Goal: Task Accomplishment & Management: Manage account settings

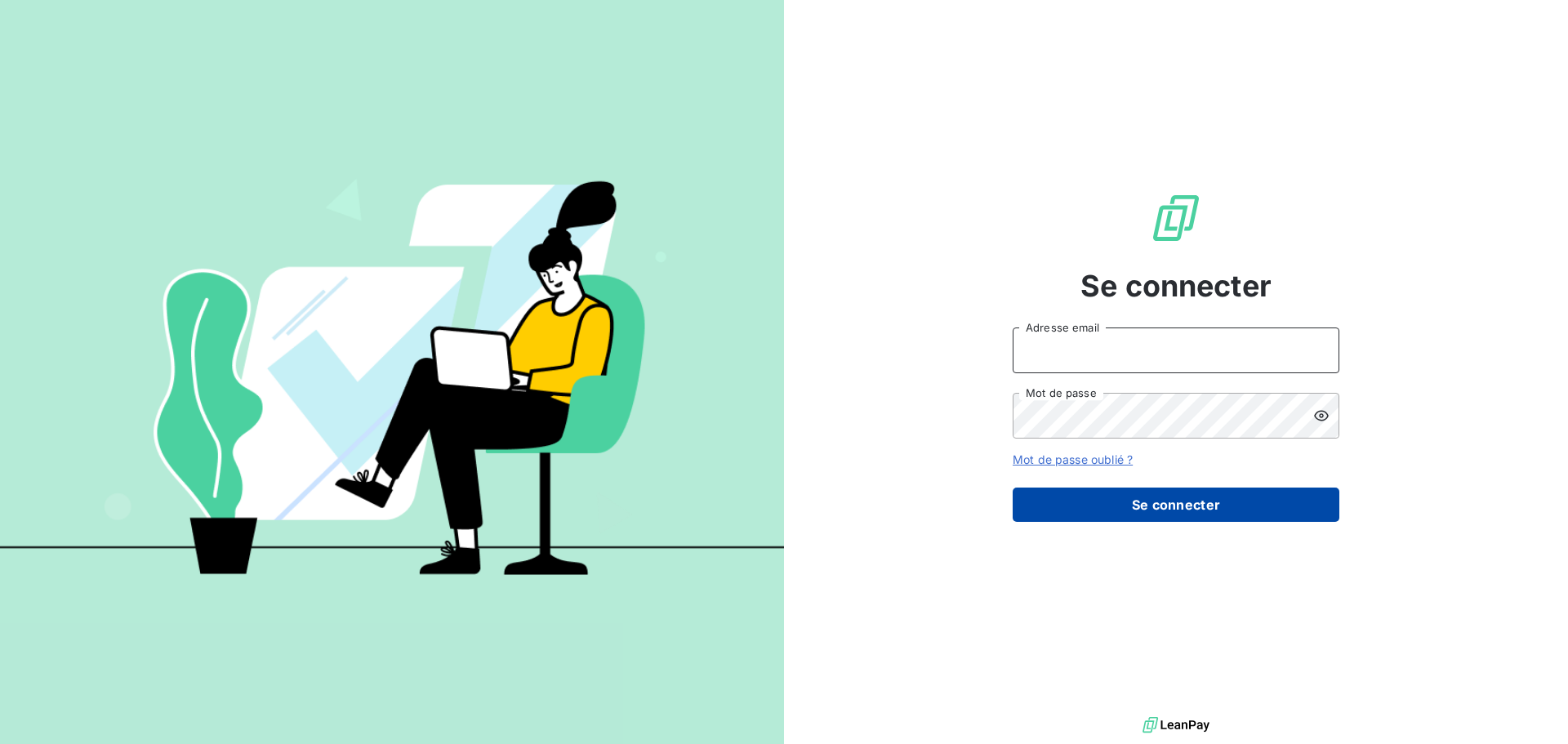
type input "[EMAIL_ADDRESS][DOMAIN_NAME]"
click at [1191, 509] on button "Se connecter" at bounding box center [1176, 504] width 327 height 34
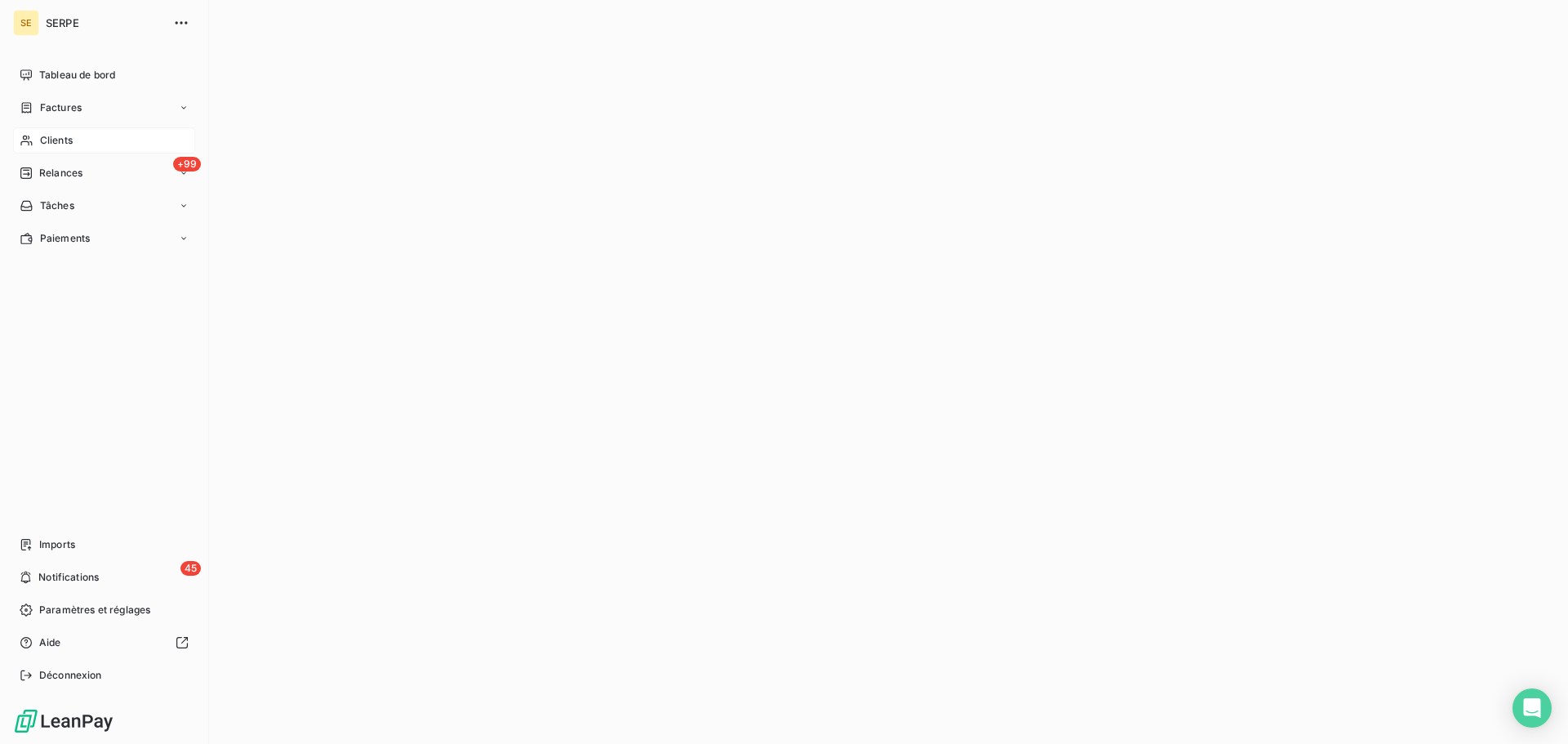
click at [34, 137] on div "Clients" at bounding box center [104, 140] width 182 height 26
type input "afa"
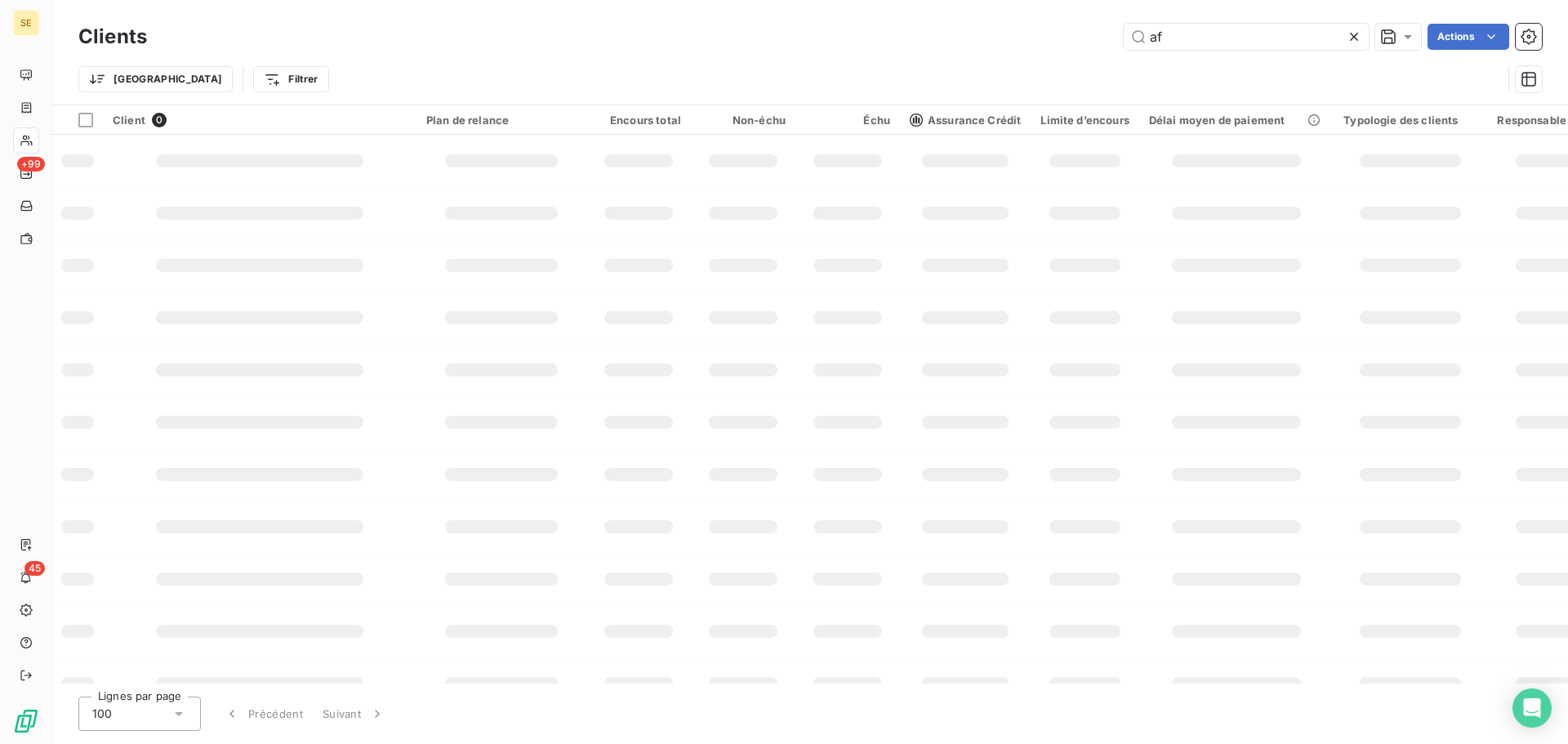
type input "a"
type input "c"
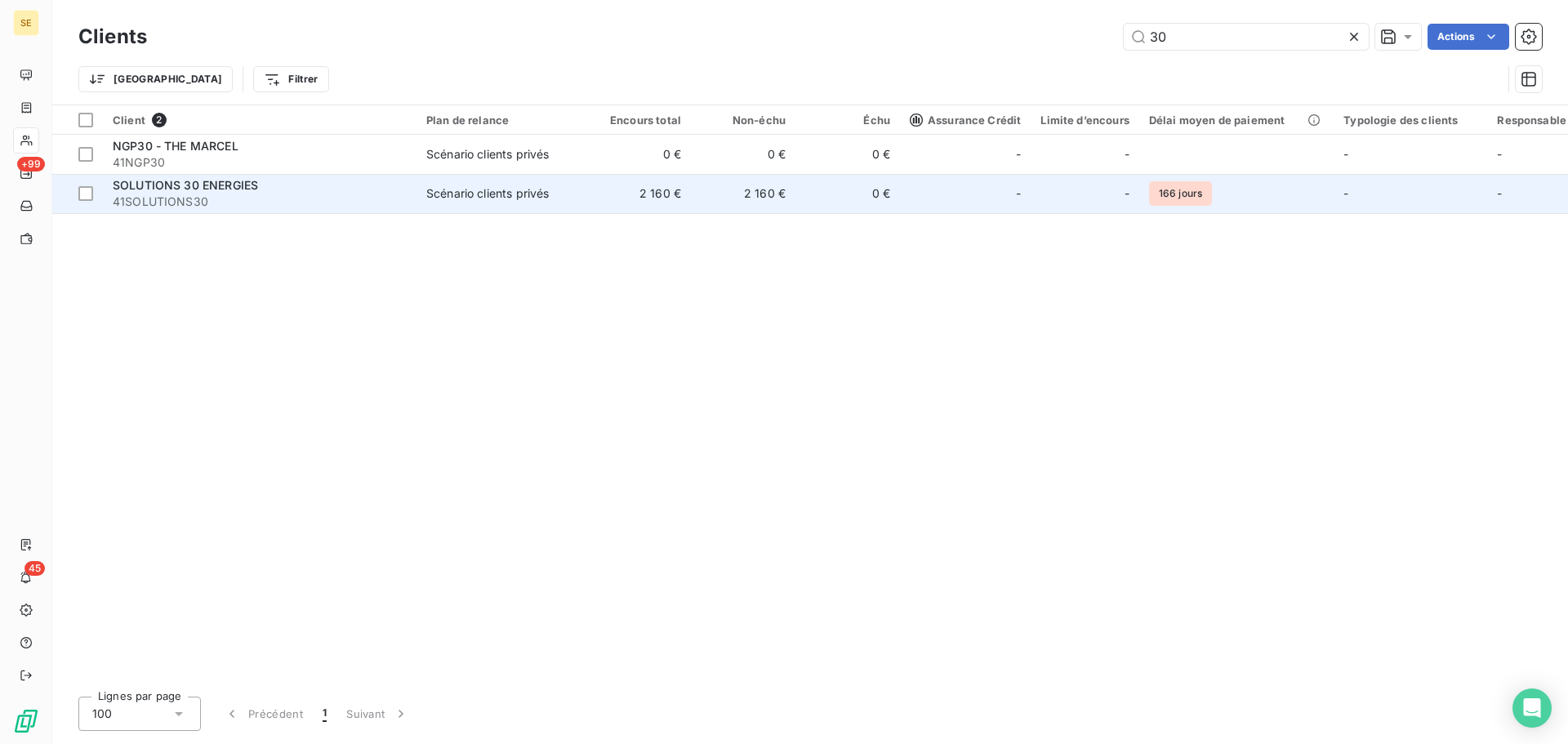
type input "30"
click at [395, 205] on span "41SOLUTIONS30" at bounding box center [260, 201] width 294 height 16
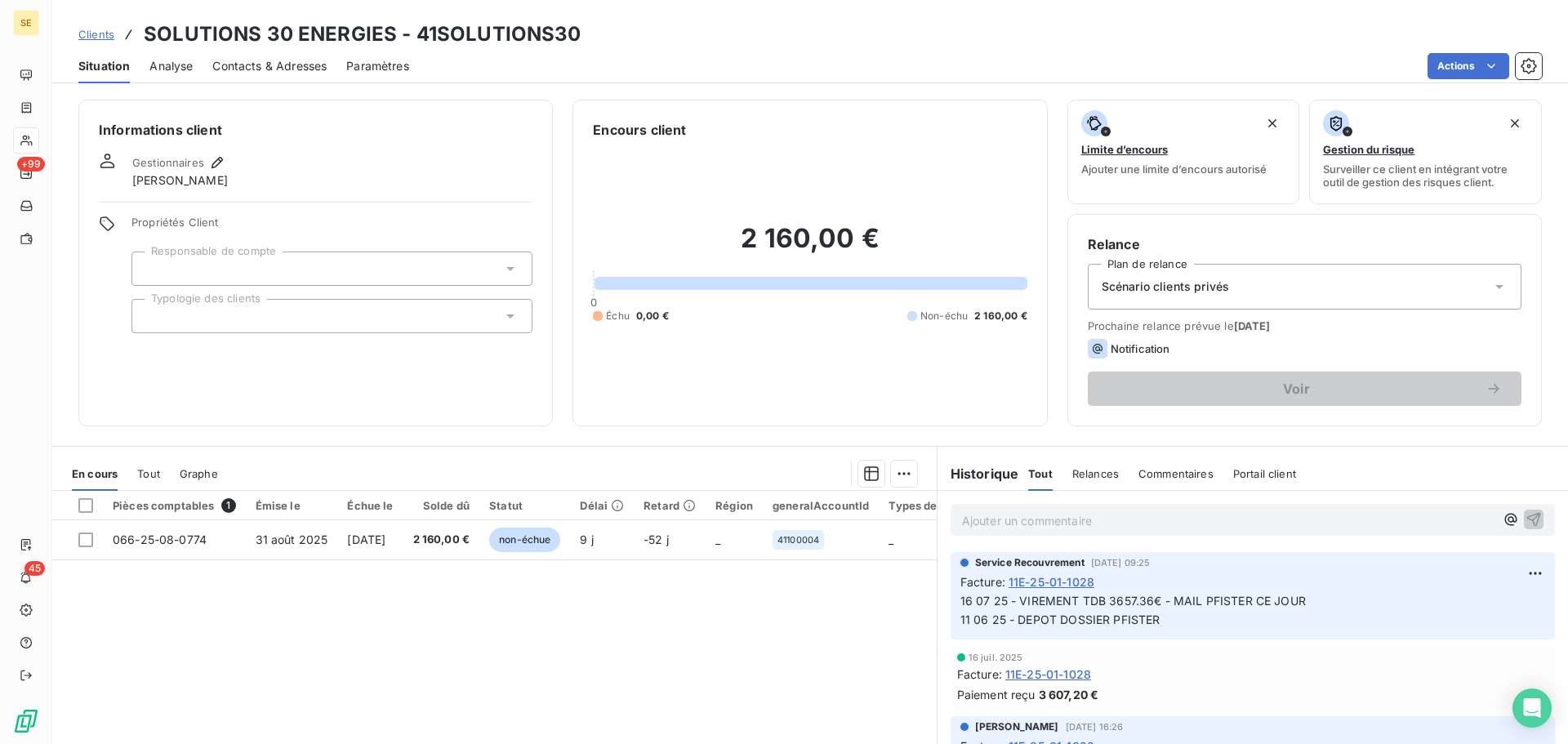
scroll to position [110, 0]
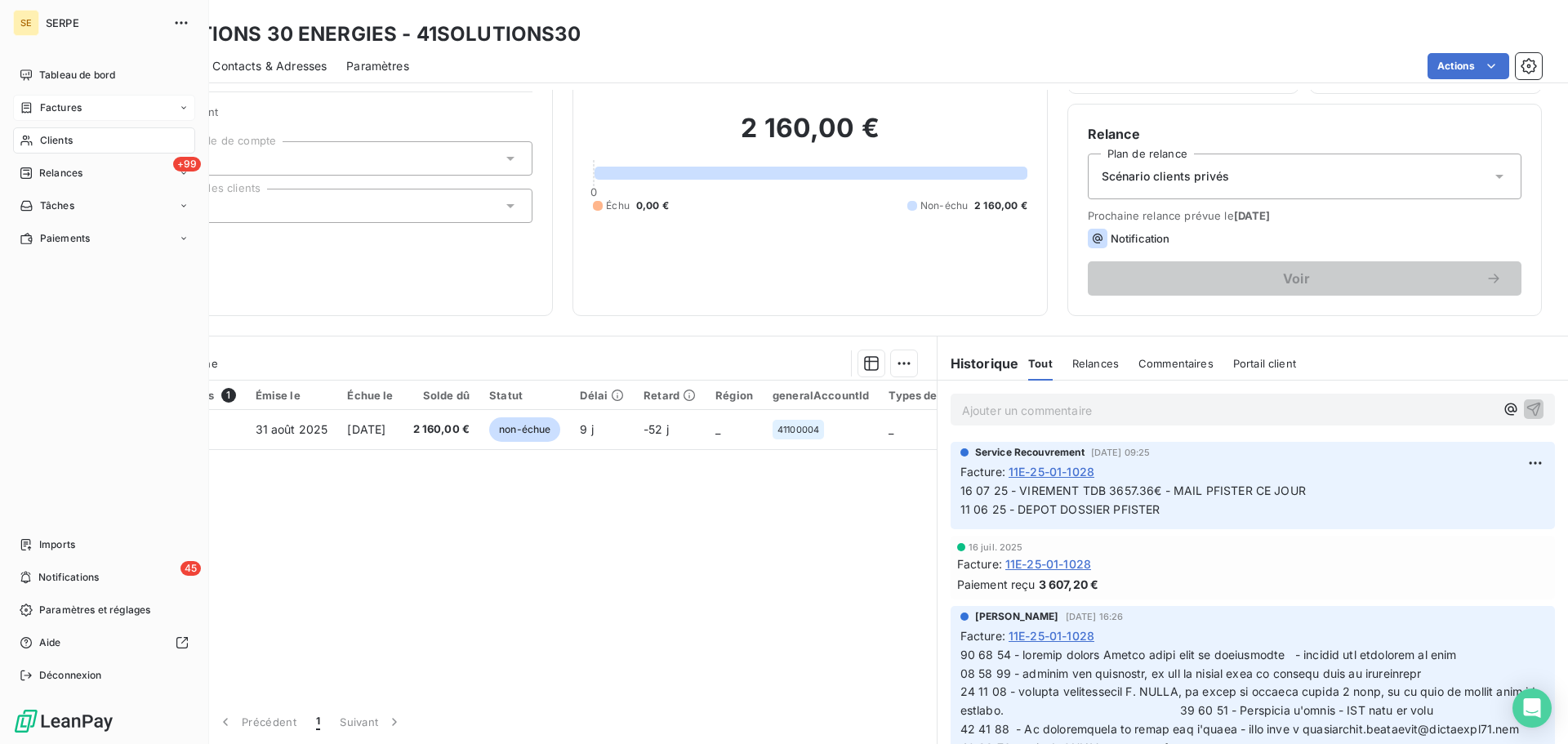
click at [77, 104] on span "Factures" at bounding box center [60, 108] width 41 height 15
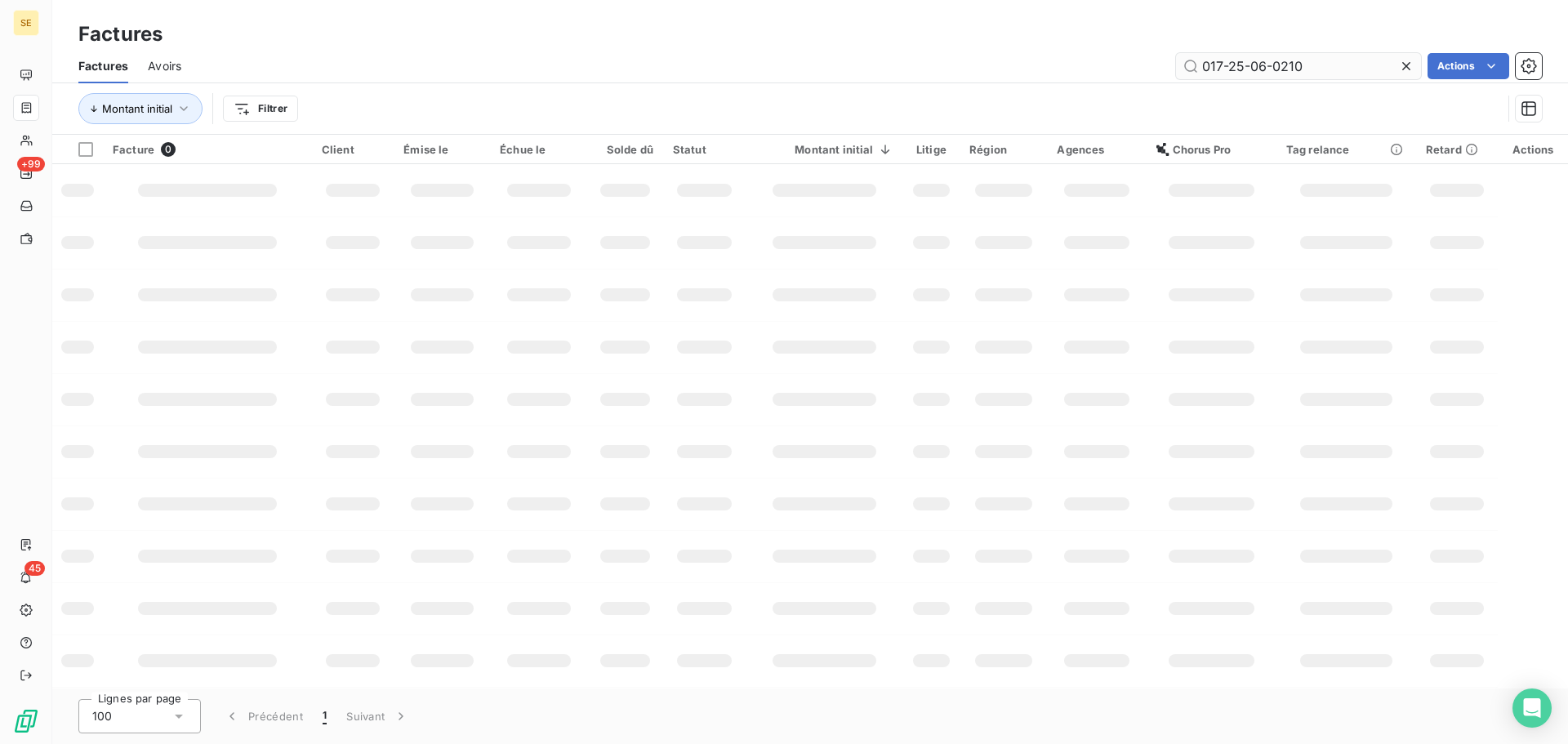
click at [1342, 71] on input "017-25-06-0210" at bounding box center [1298, 66] width 245 height 26
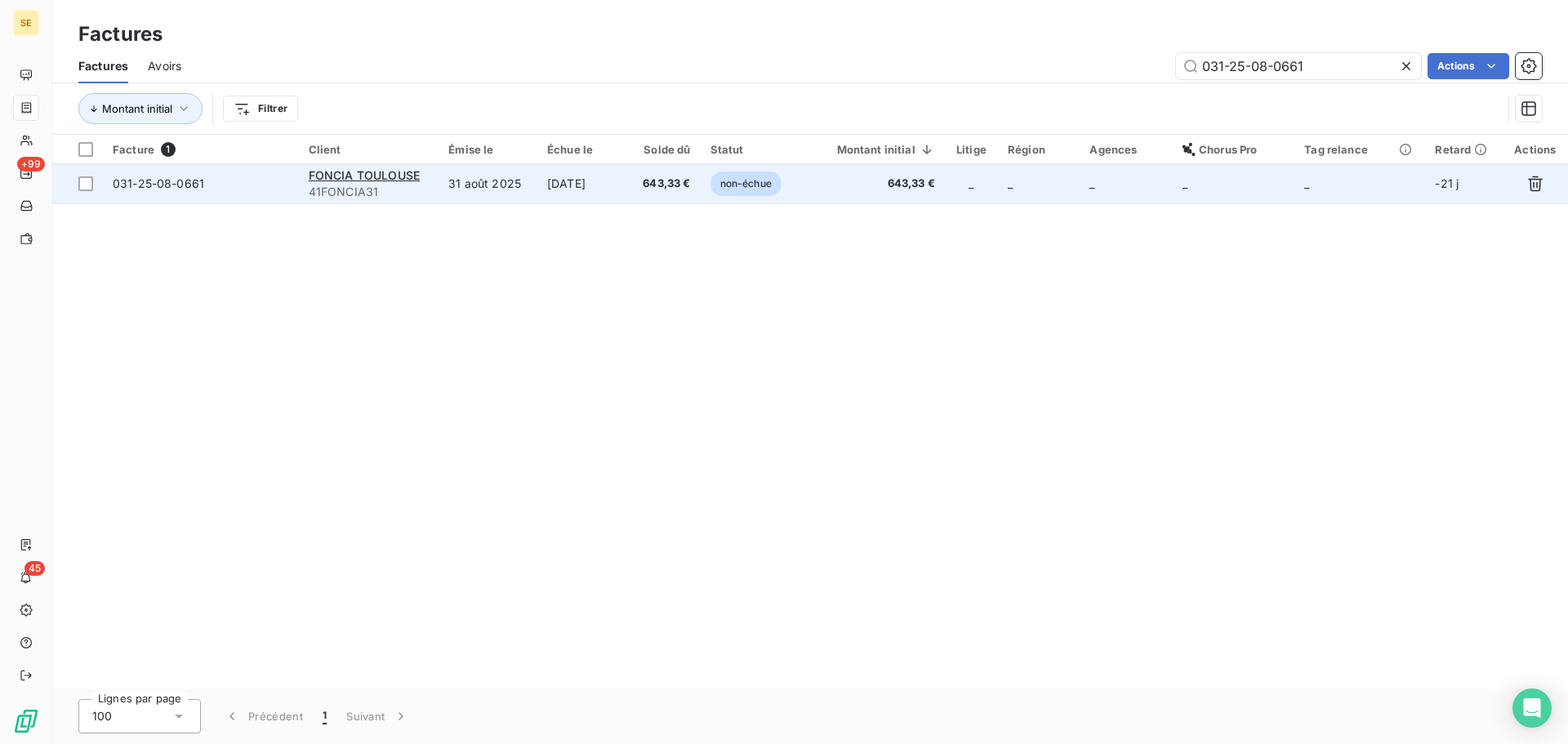
type input "031-25-08-0661"
click at [394, 192] on span "41FONCIA31" at bounding box center [369, 191] width 121 height 16
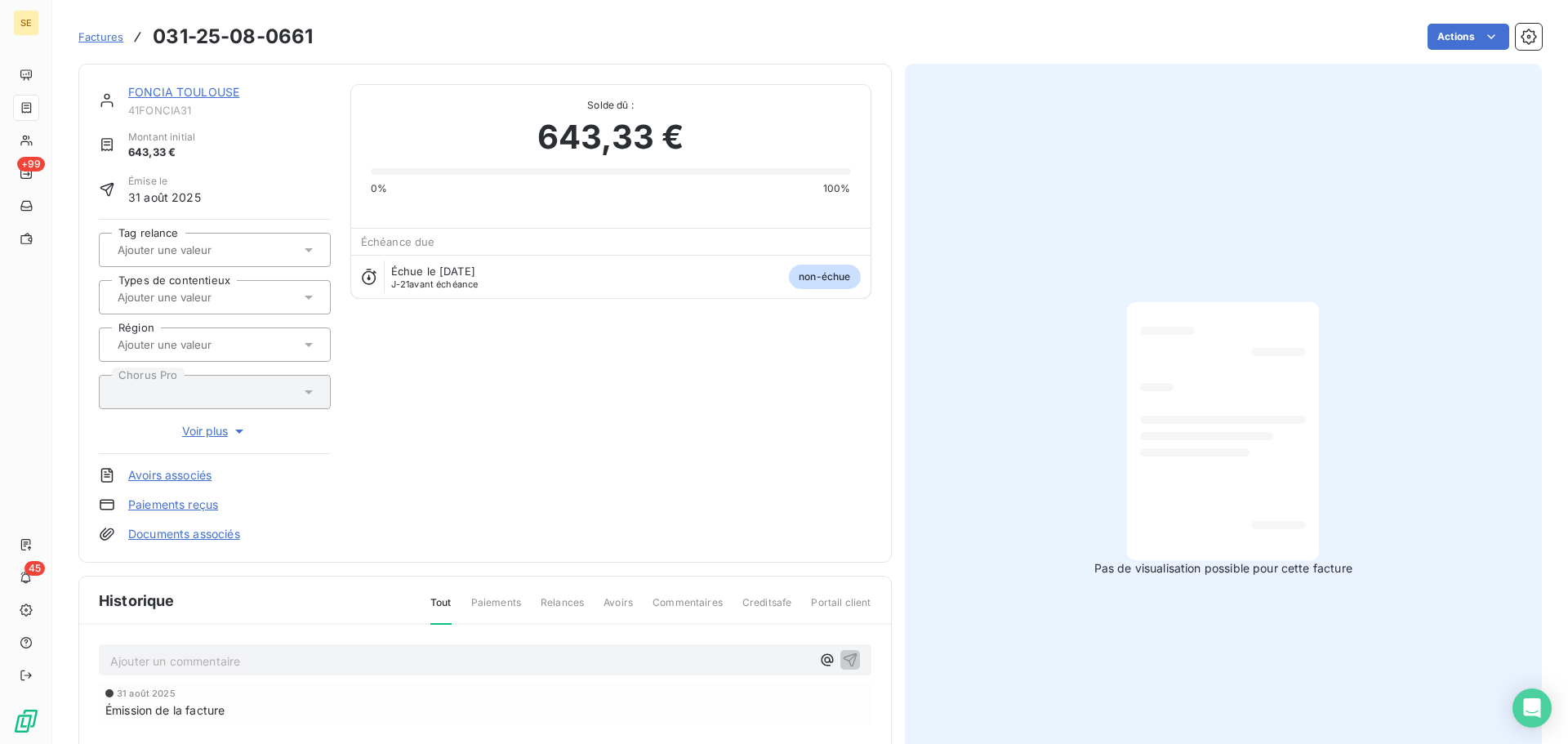
click at [348, 655] on p "Ajouter un commentaire ﻿" at bounding box center [461, 661] width 701 height 21
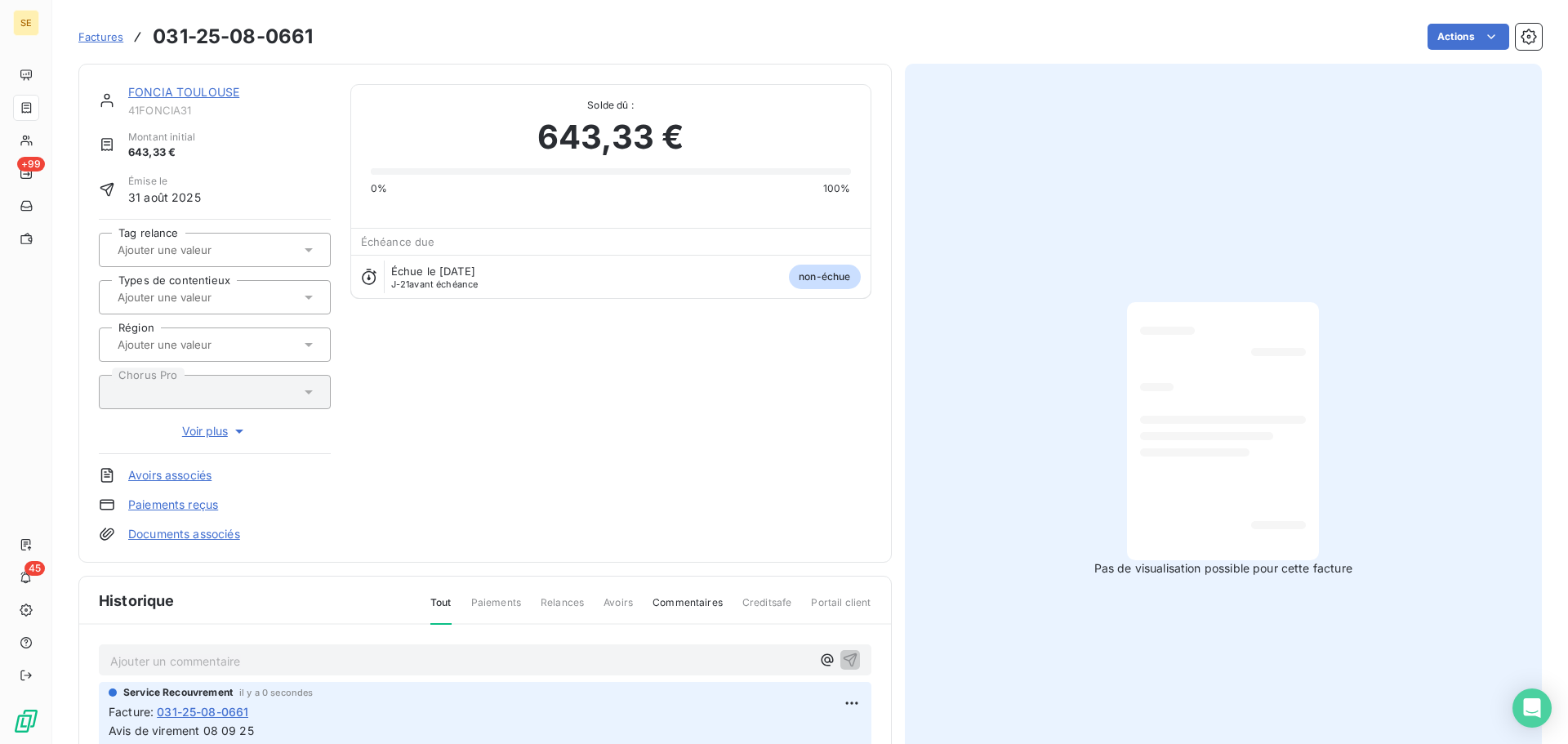
click at [190, 534] on link "Documents associés" at bounding box center [184, 533] width 112 height 16
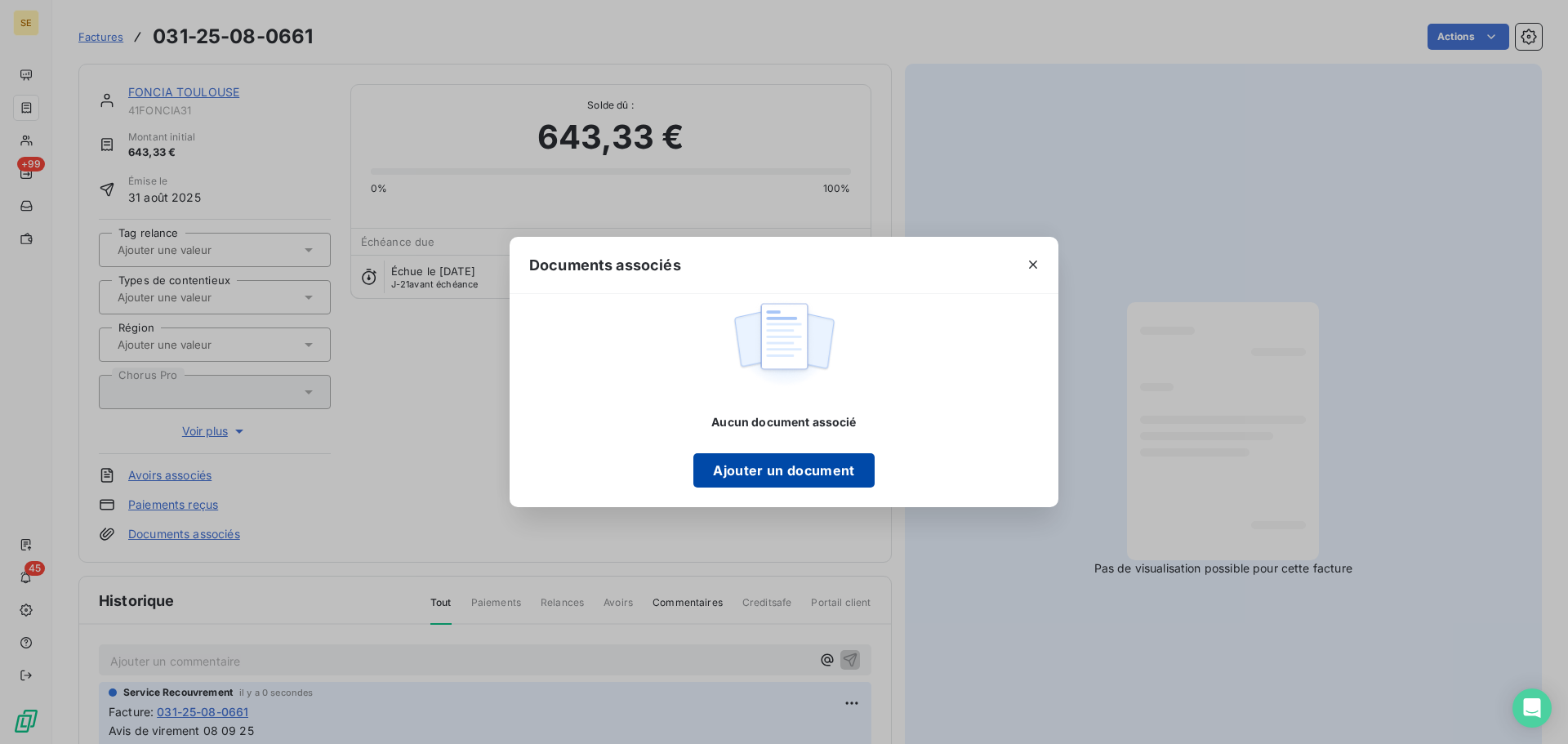
click at [749, 461] on button "Ajouter un document" at bounding box center [784, 470] width 181 height 34
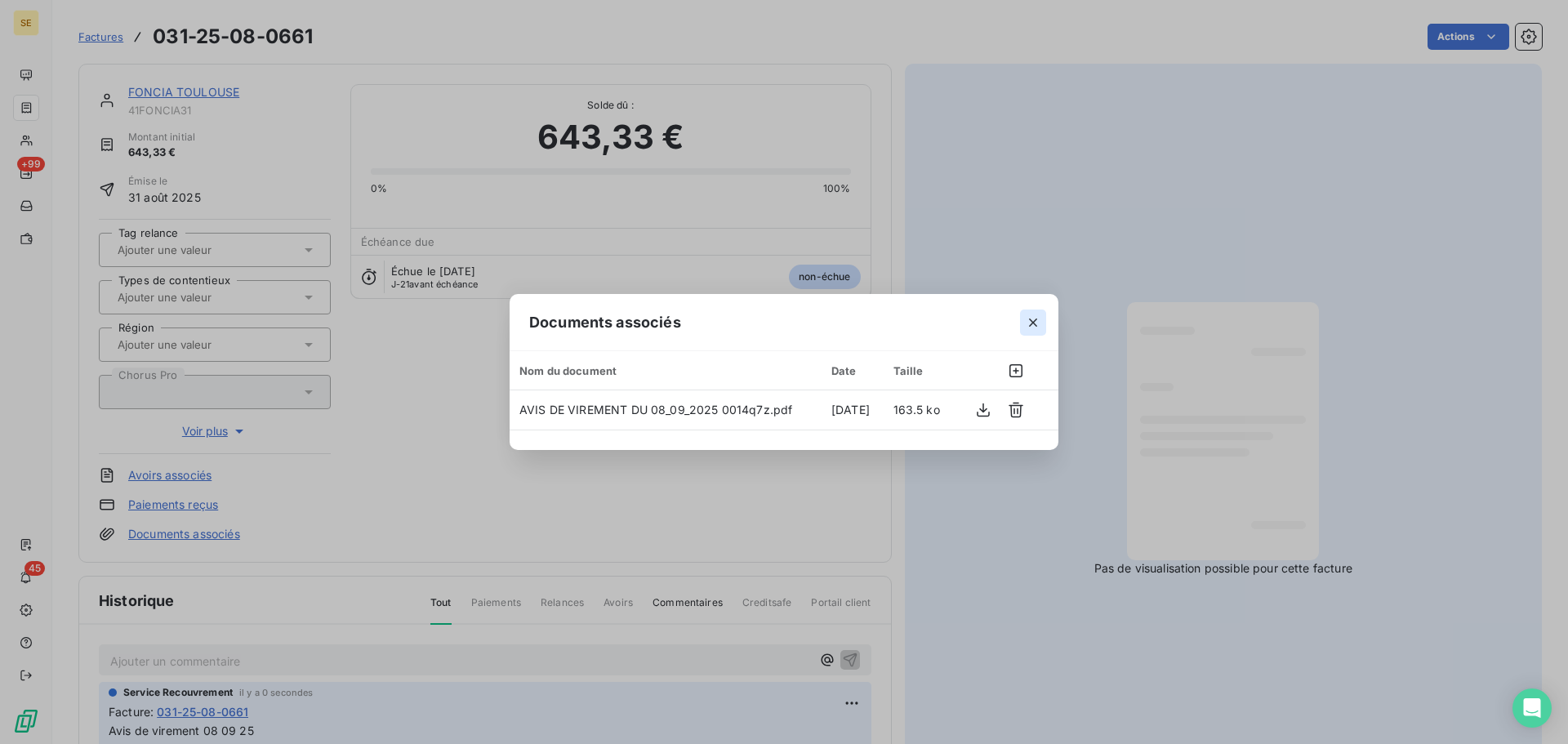
click at [1040, 325] on icon "button" at bounding box center [1033, 322] width 16 height 16
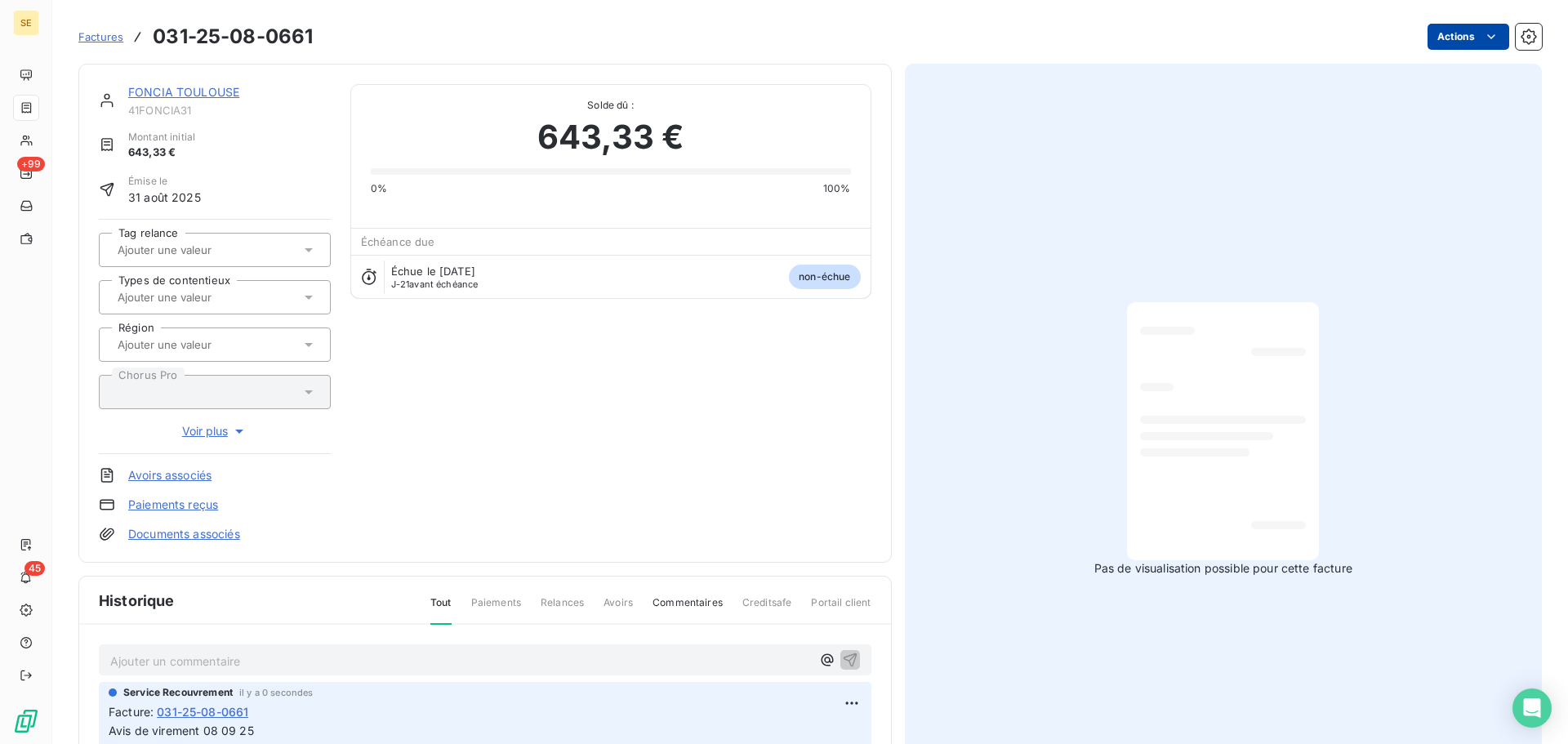
click at [1440, 29] on html "SE +99 45 Factures 031-25-08-0661 Actions FONCIA [GEOGRAPHIC_DATA] 41FONCIA31 M…" at bounding box center [784, 372] width 1568 height 744
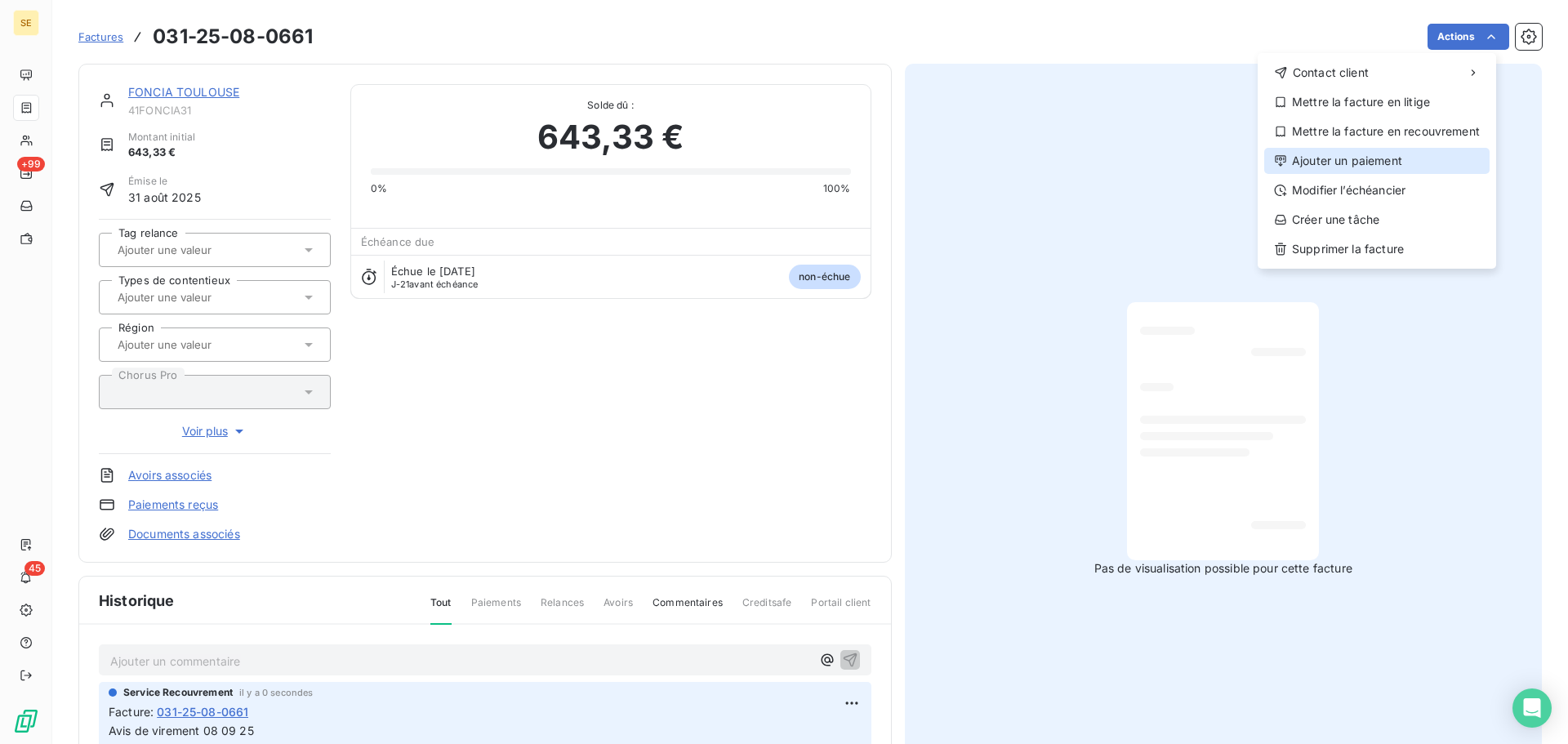
click at [1359, 162] on div "Ajouter un paiement" at bounding box center [1377, 161] width 225 height 26
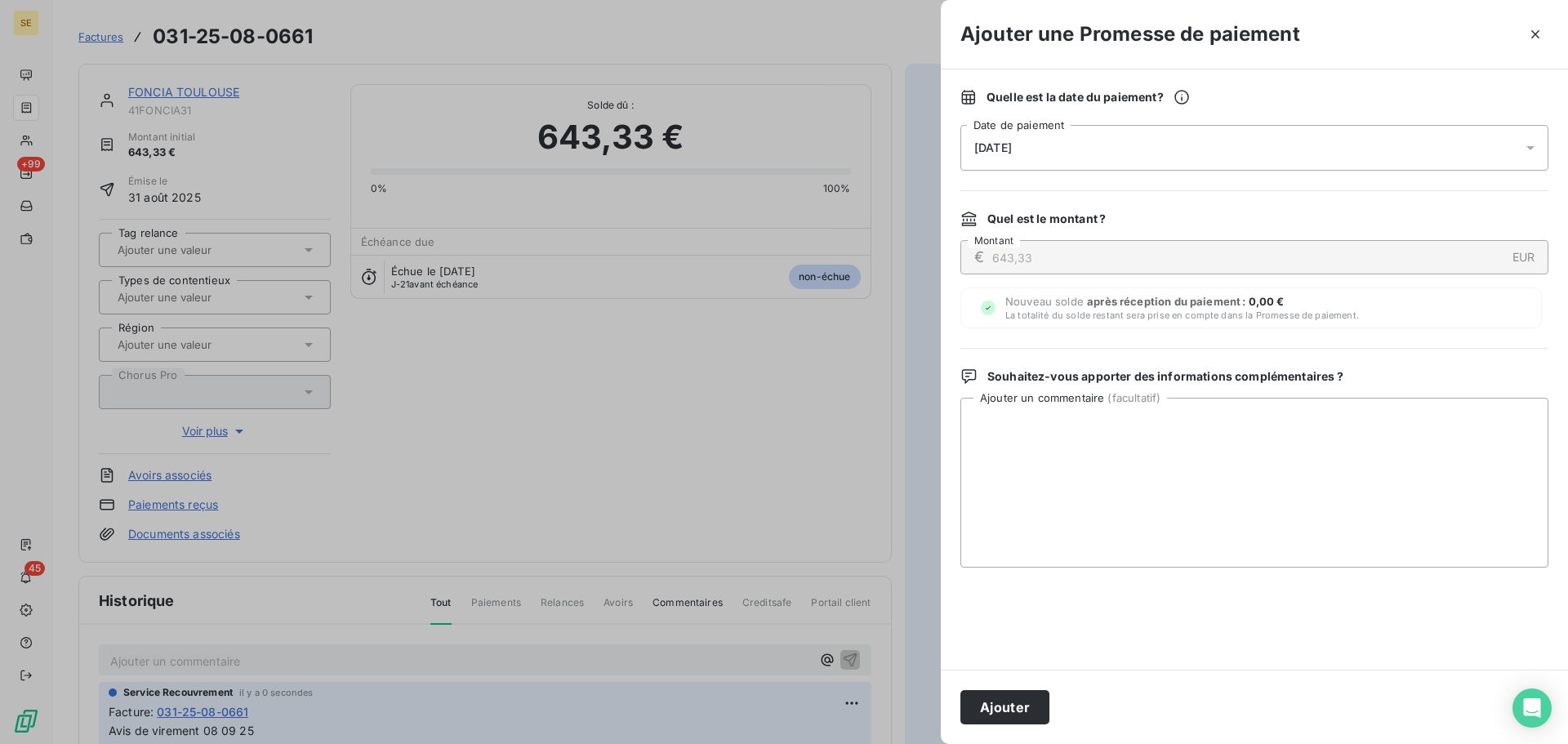
click at [1265, 130] on div "[DATE]" at bounding box center [1254, 148] width 588 height 46
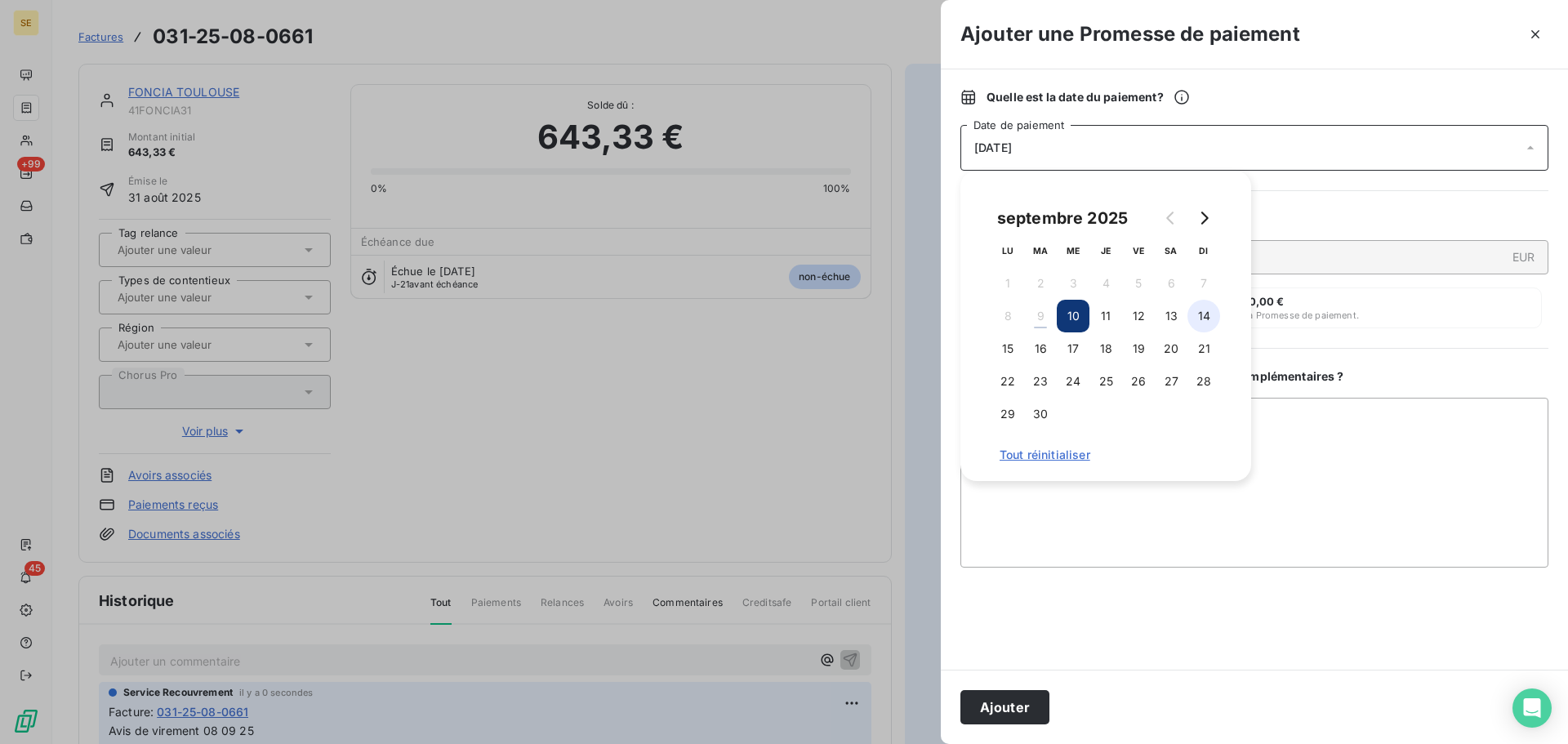
click at [1196, 308] on button "14" at bounding box center [1203, 315] width 33 height 33
click at [1161, 320] on button "13" at bounding box center [1170, 315] width 33 height 33
click at [1191, 315] on button "14" at bounding box center [1203, 315] width 33 height 33
click at [1021, 713] on button "Ajouter" at bounding box center [1004, 706] width 89 height 34
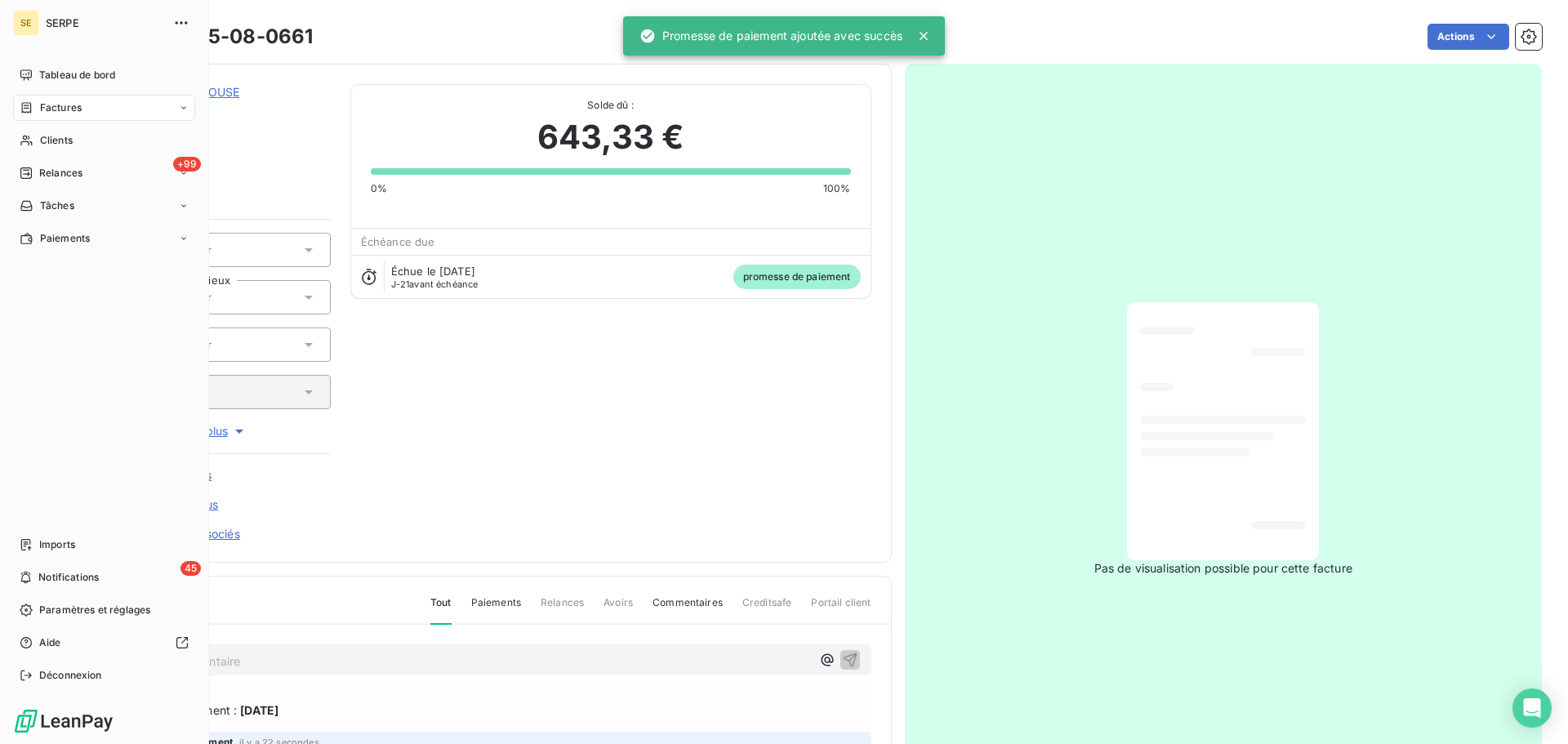
click at [49, 111] on span "Factures" at bounding box center [60, 108] width 41 height 15
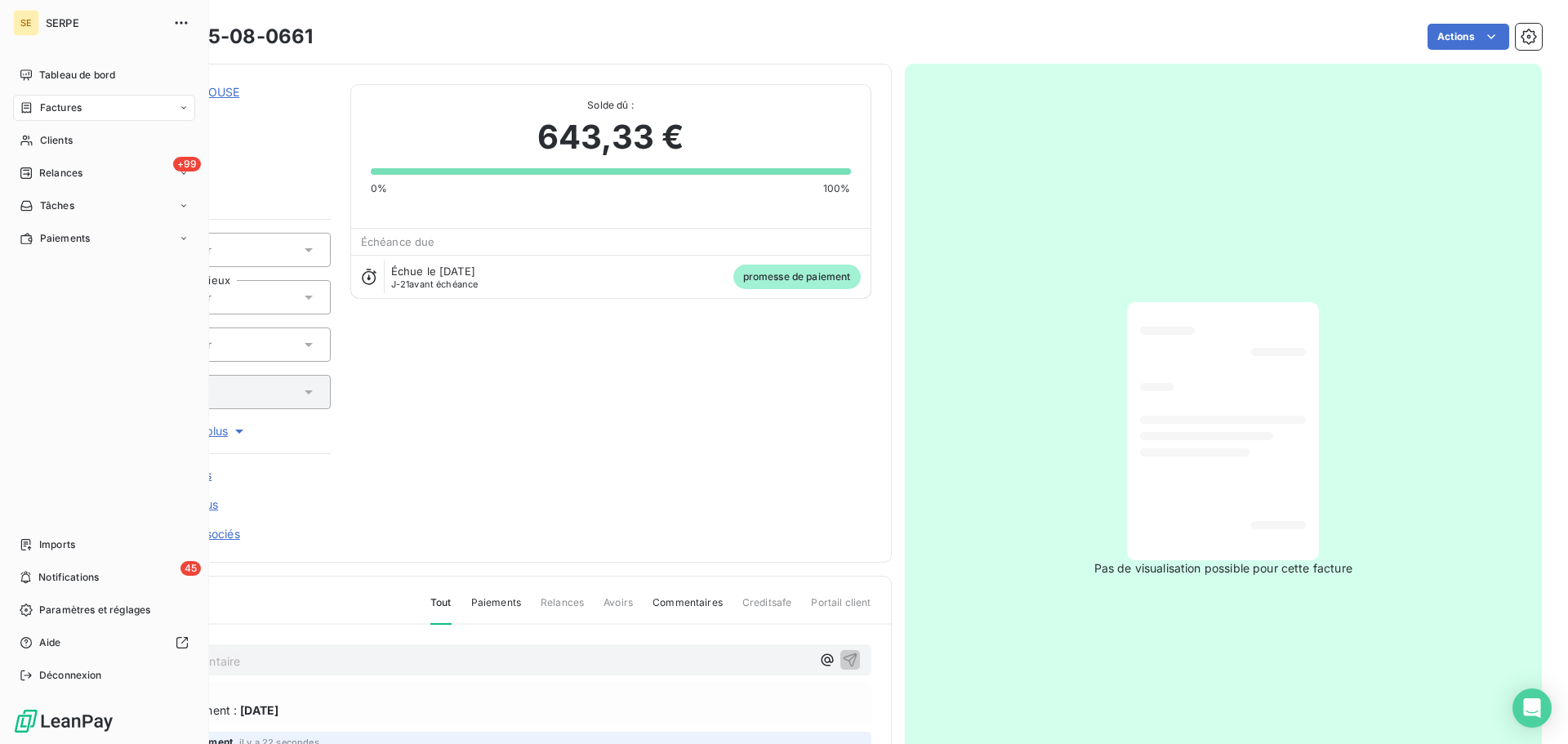
click at [33, 101] on icon at bounding box center [26, 107] width 14 height 13
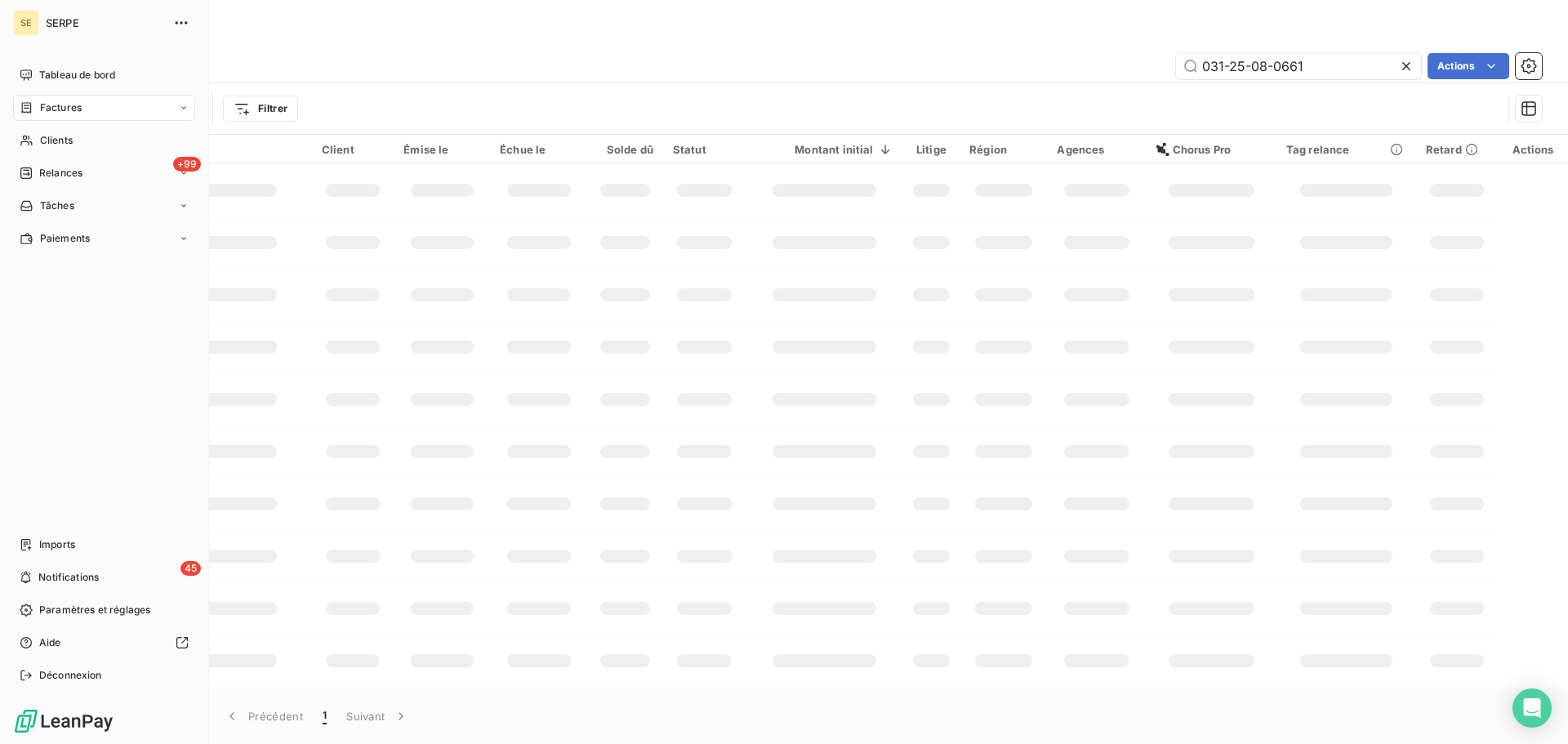
click at [55, 116] on div "Factures" at bounding box center [104, 108] width 182 height 26
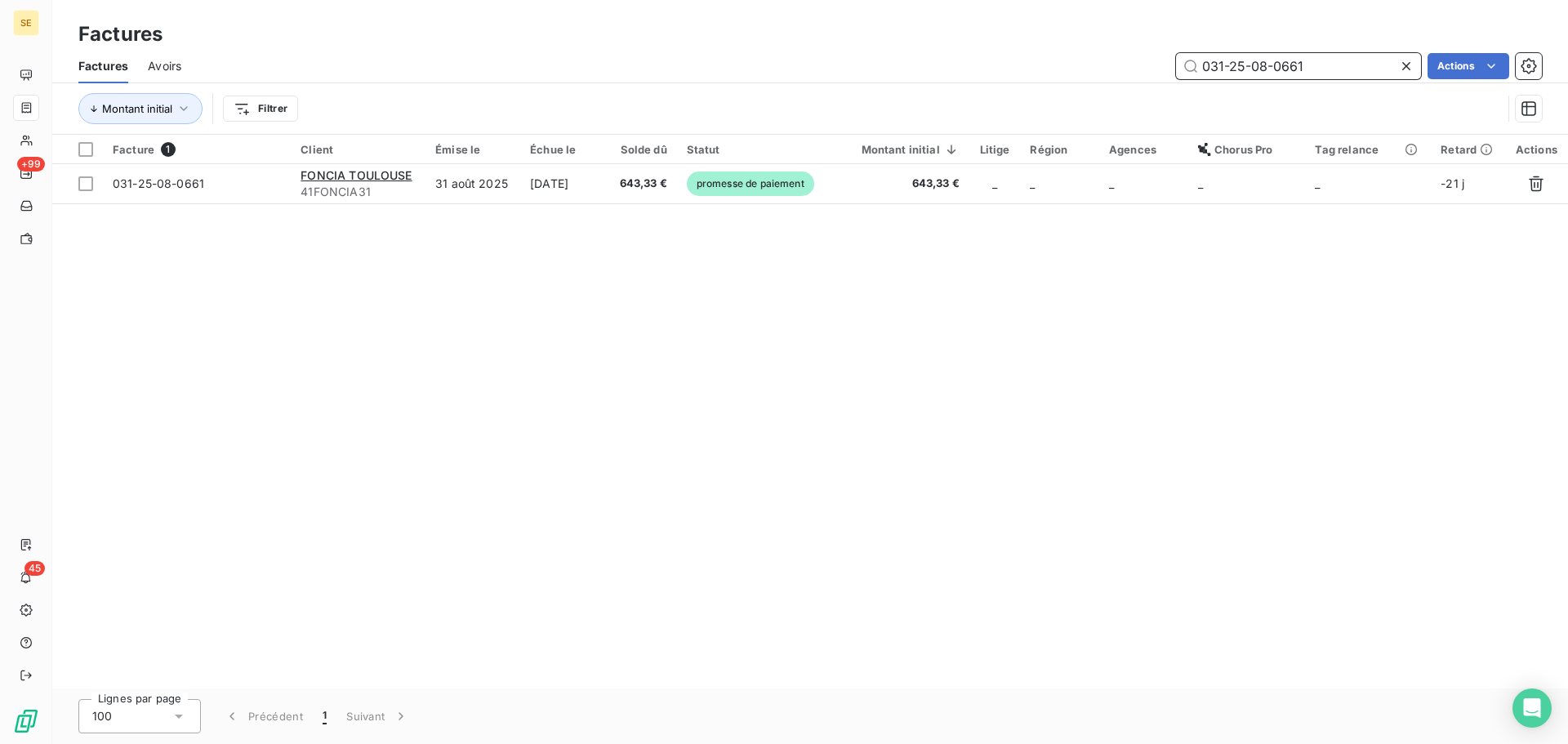
click at [1322, 76] on input "031-25-08-0661" at bounding box center [1298, 66] width 245 height 26
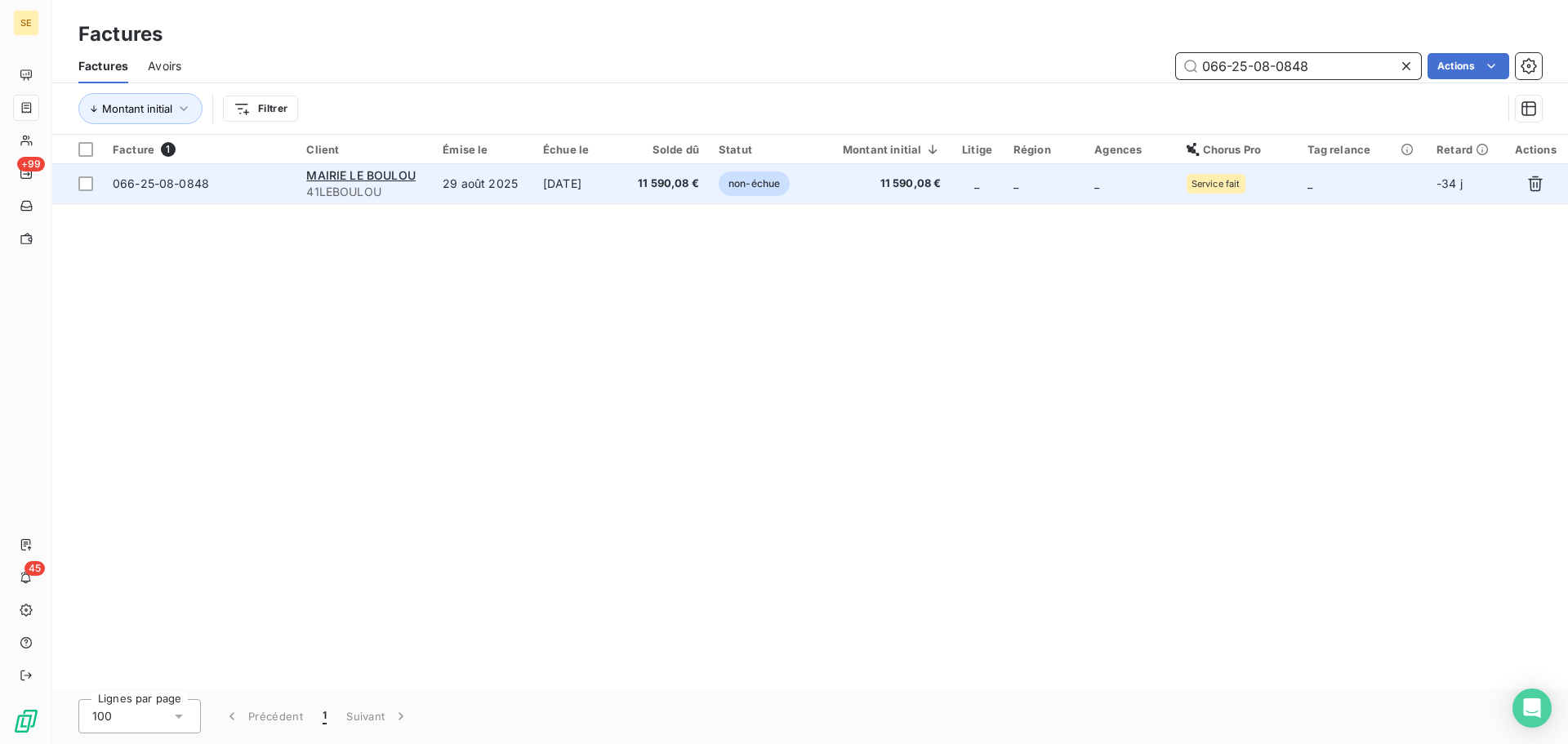
type input "066-25-08-0848"
click at [412, 188] on span "41LEBOULOU" at bounding box center [365, 191] width 117 height 16
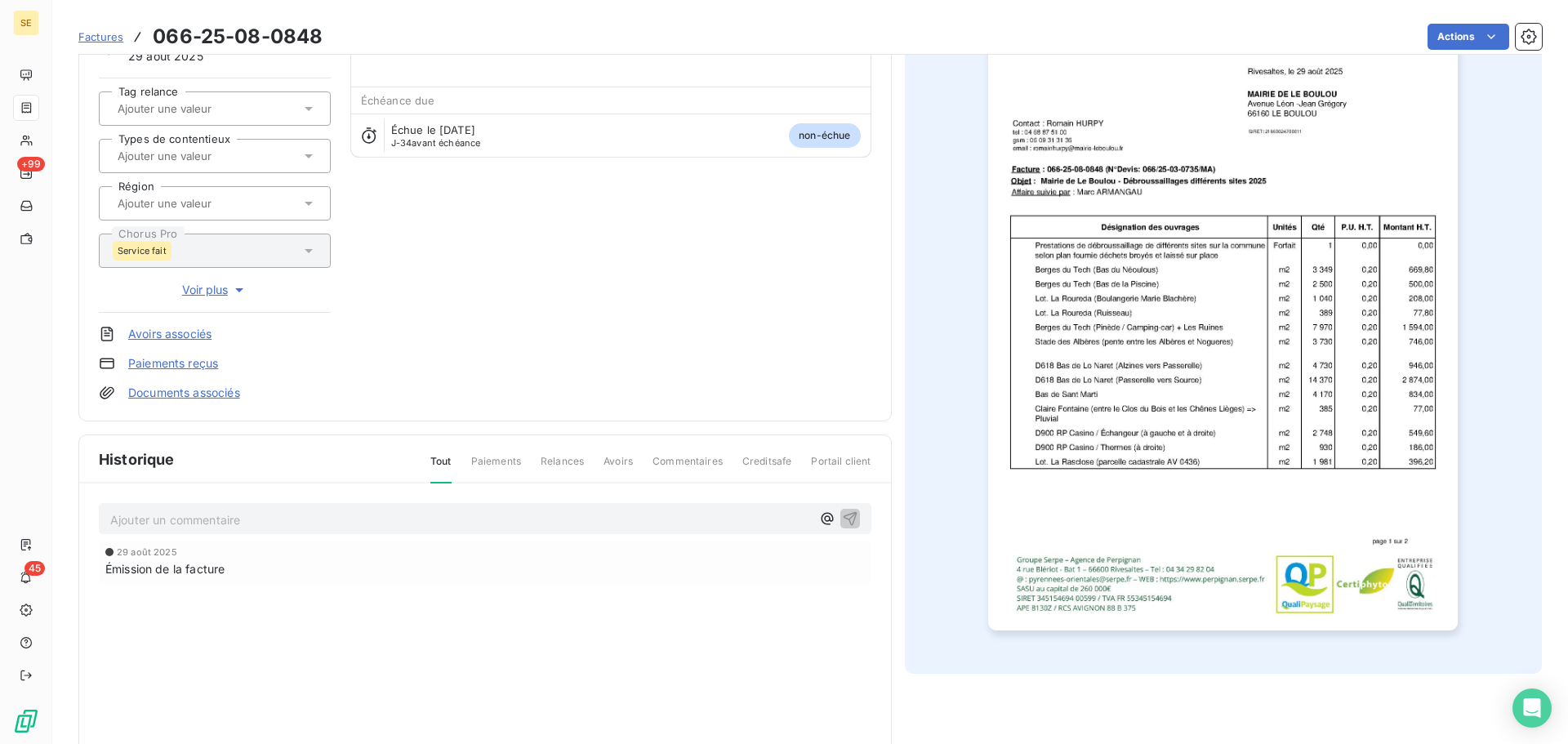
scroll to position [238, 0]
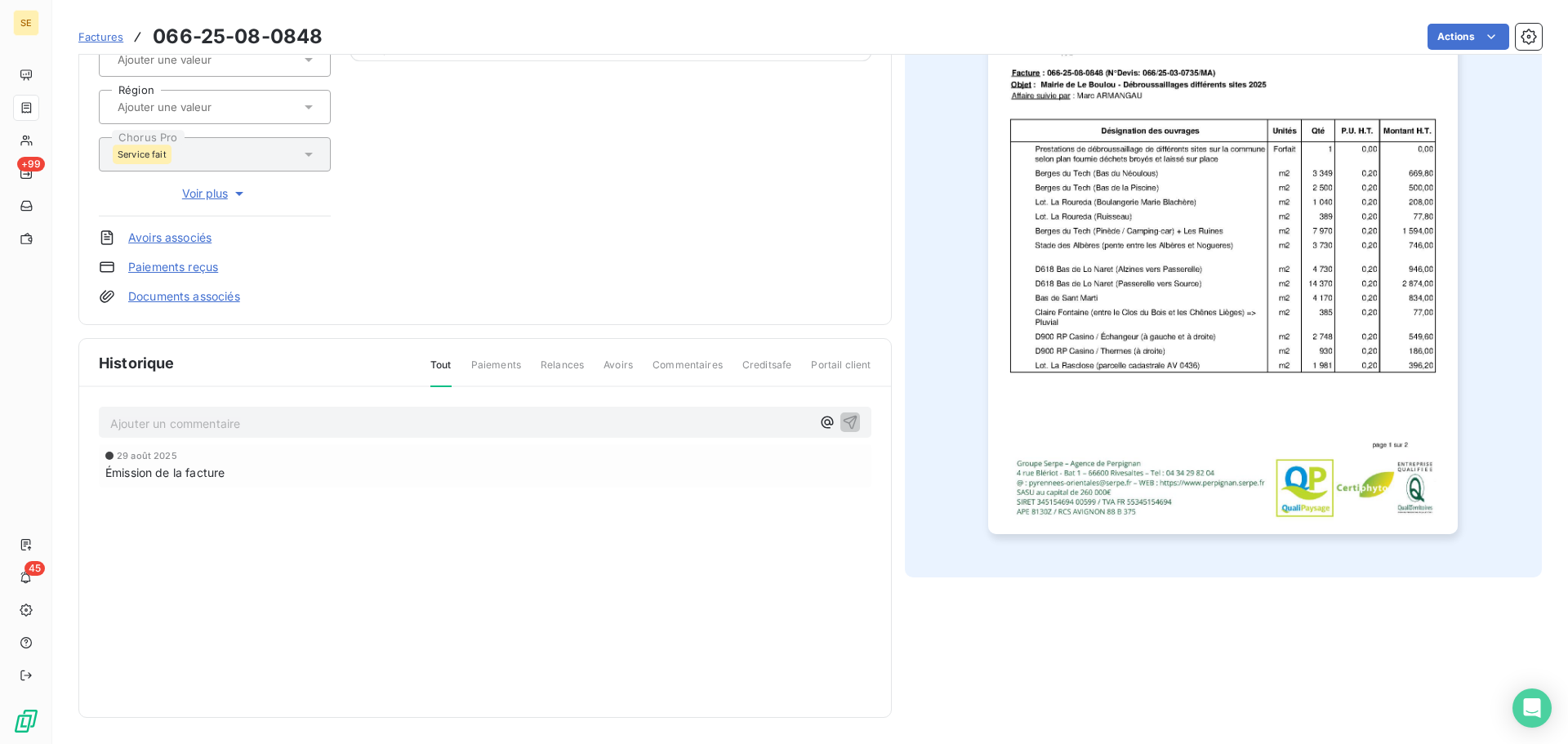
click at [568, 424] on p "Ajouter un commentaire ﻿" at bounding box center [461, 424] width 701 height 21
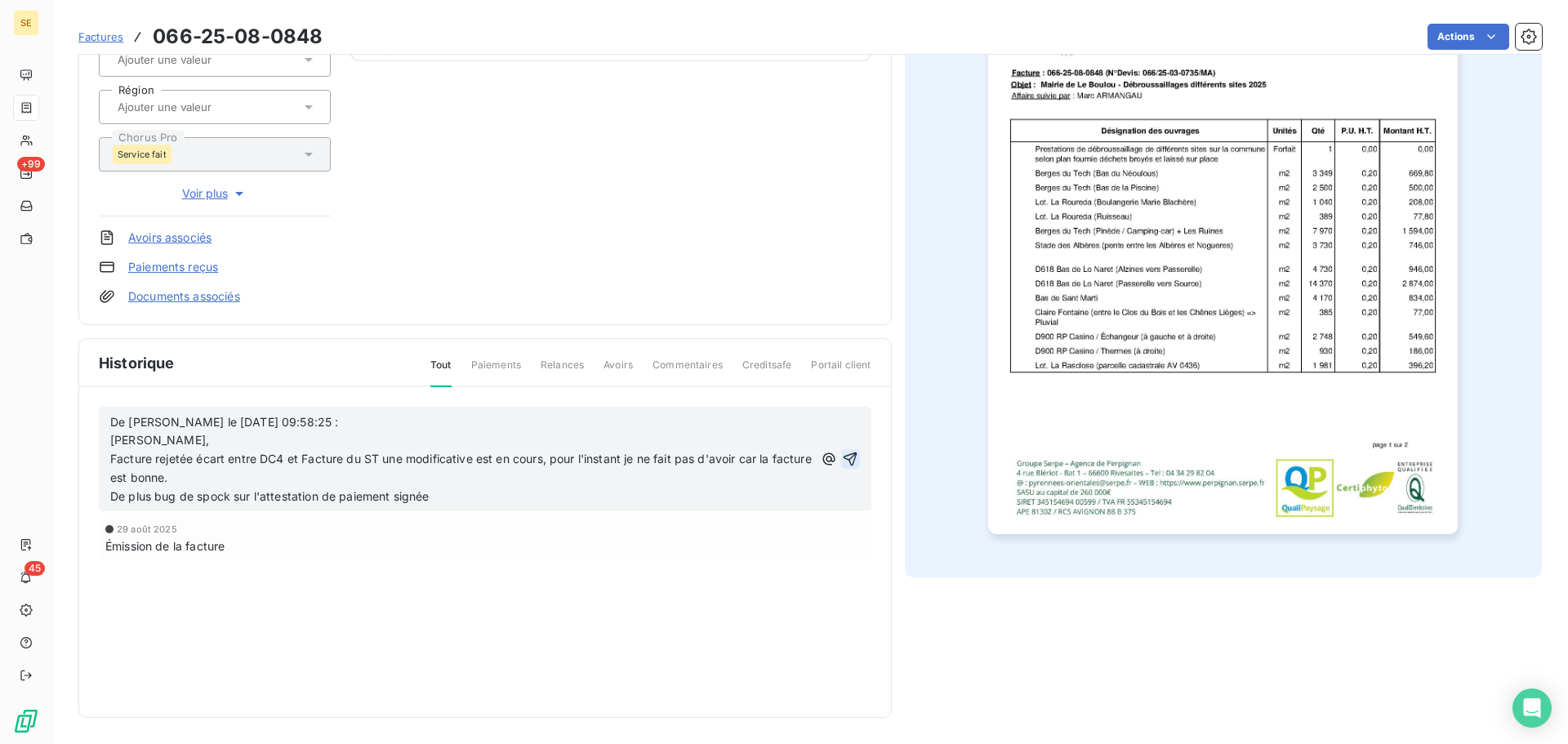
click at [850, 460] on icon "button" at bounding box center [849, 458] width 16 height 16
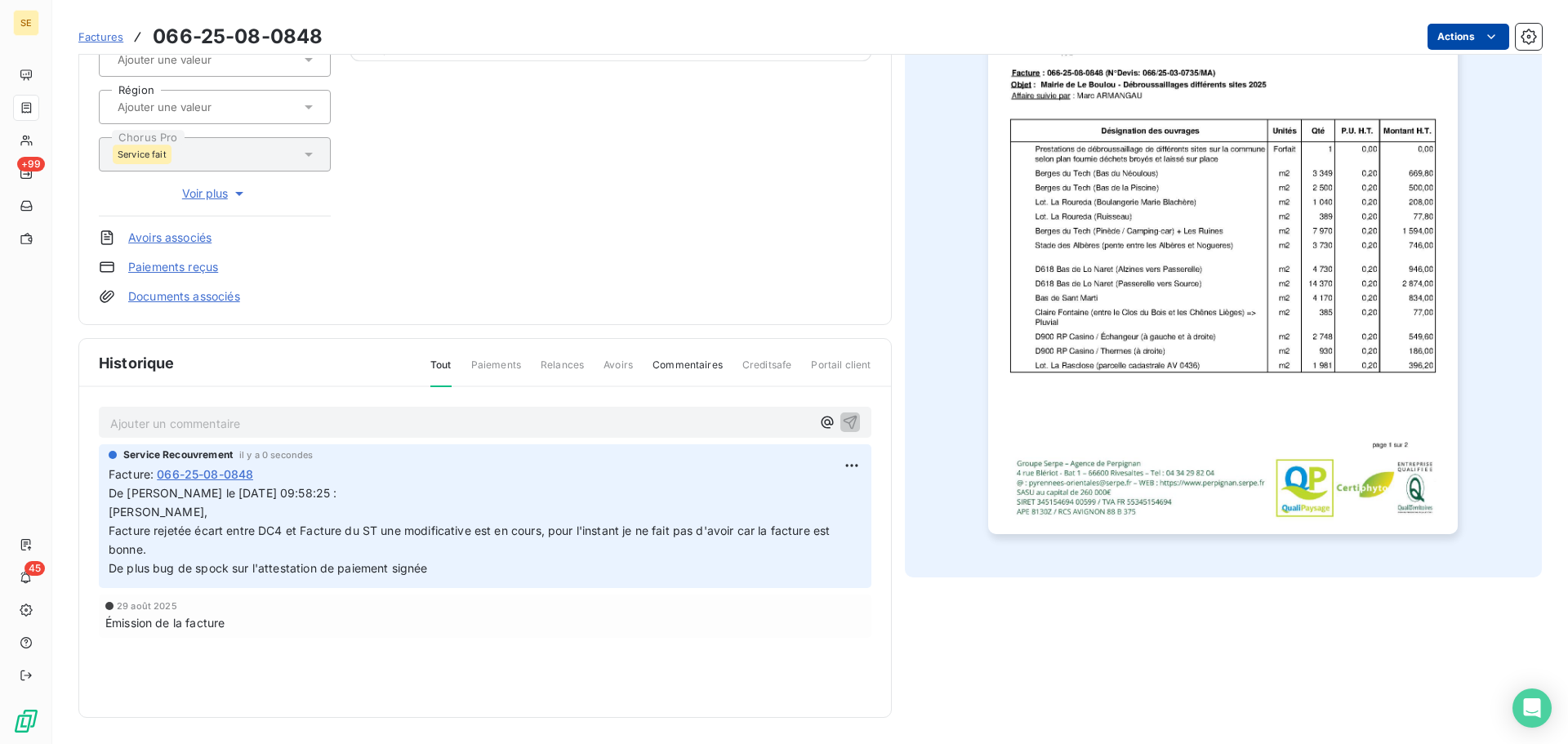
click at [1440, 46] on html "SE +99 45 Factures 066-25-08-0848 Actions [GEOGRAPHIC_DATA] 41LEBOULOU Montant …" at bounding box center [784, 372] width 1568 height 744
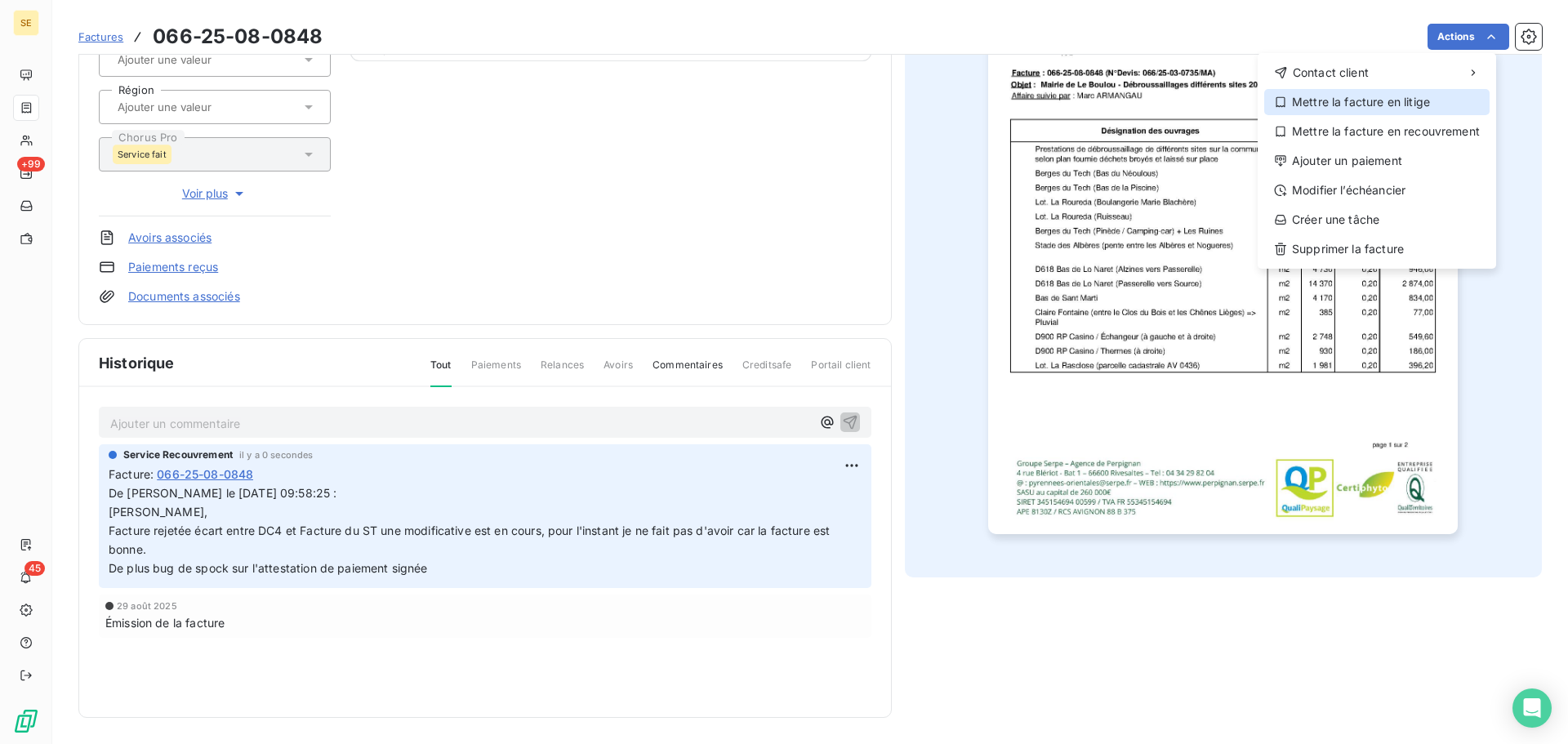
click at [1388, 101] on div "Mettre la facture en litige" at bounding box center [1377, 102] width 225 height 26
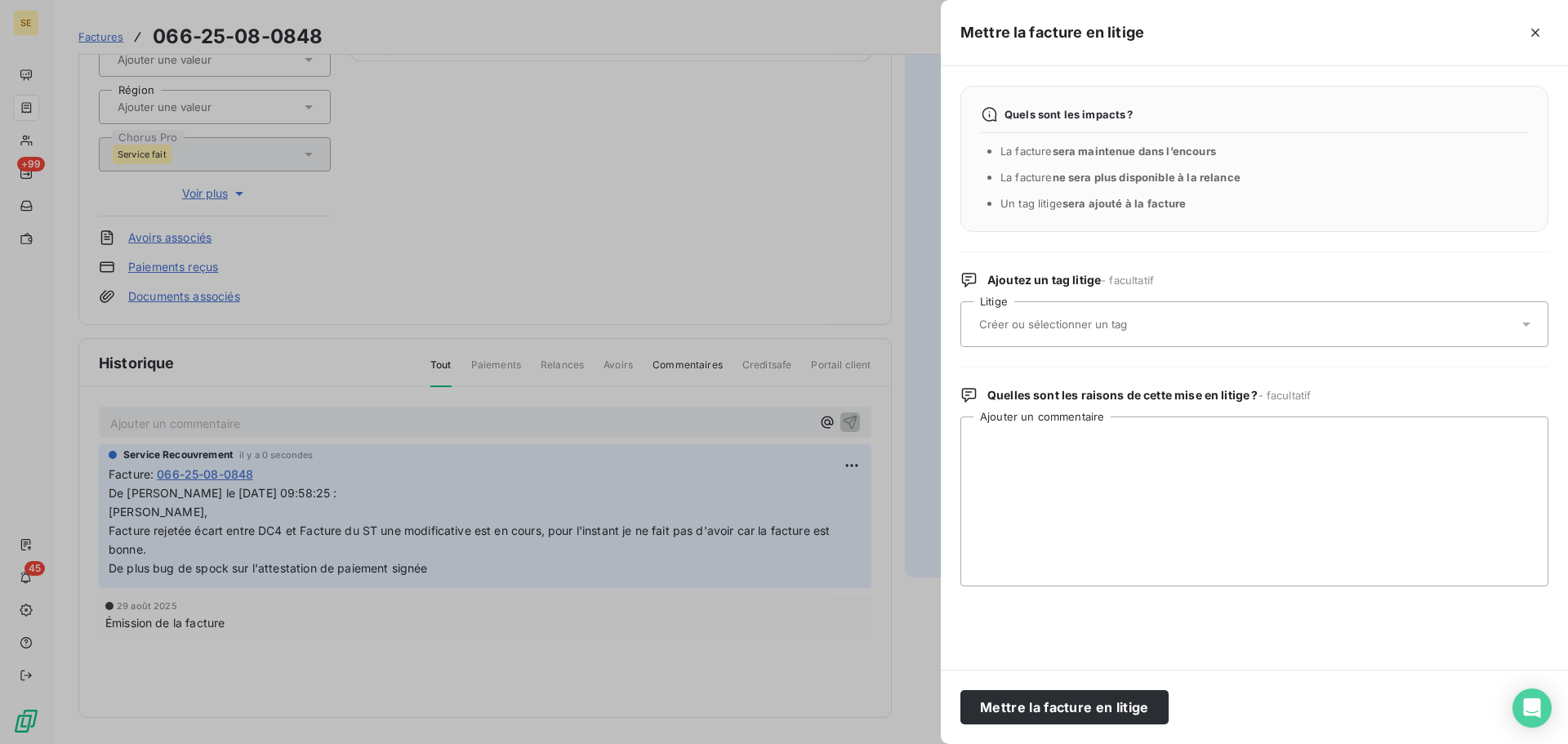
click at [1215, 317] on div at bounding box center [1246, 324] width 544 height 34
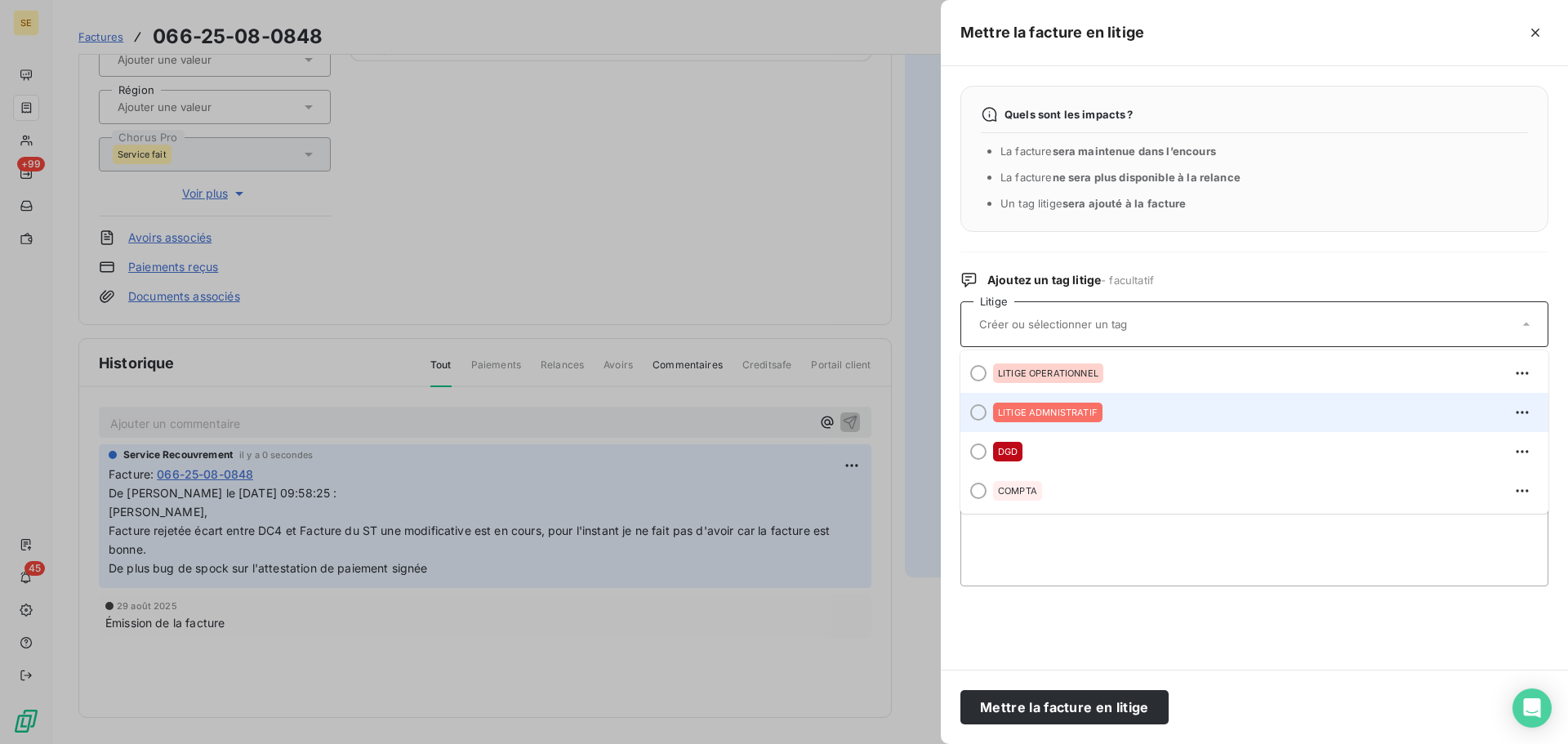
click at [1136, 410] on div "LITIGE ADMNISTRATIF" at bounding box center [1264, 412] width 542 height 26
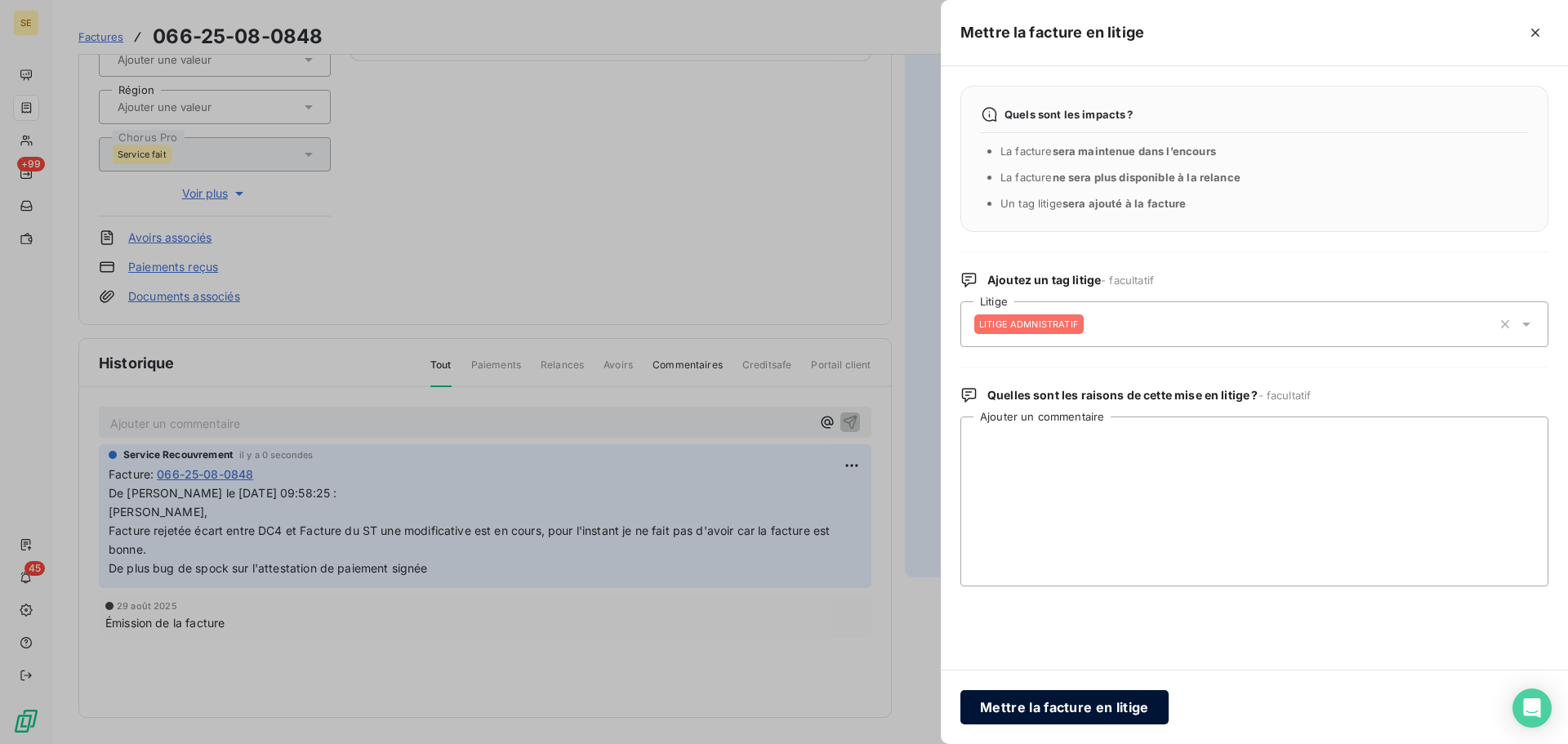
click at [1060, 721] on button "Mettre la facture en litige" at bounding box center [1064, 706] width 208 height 34
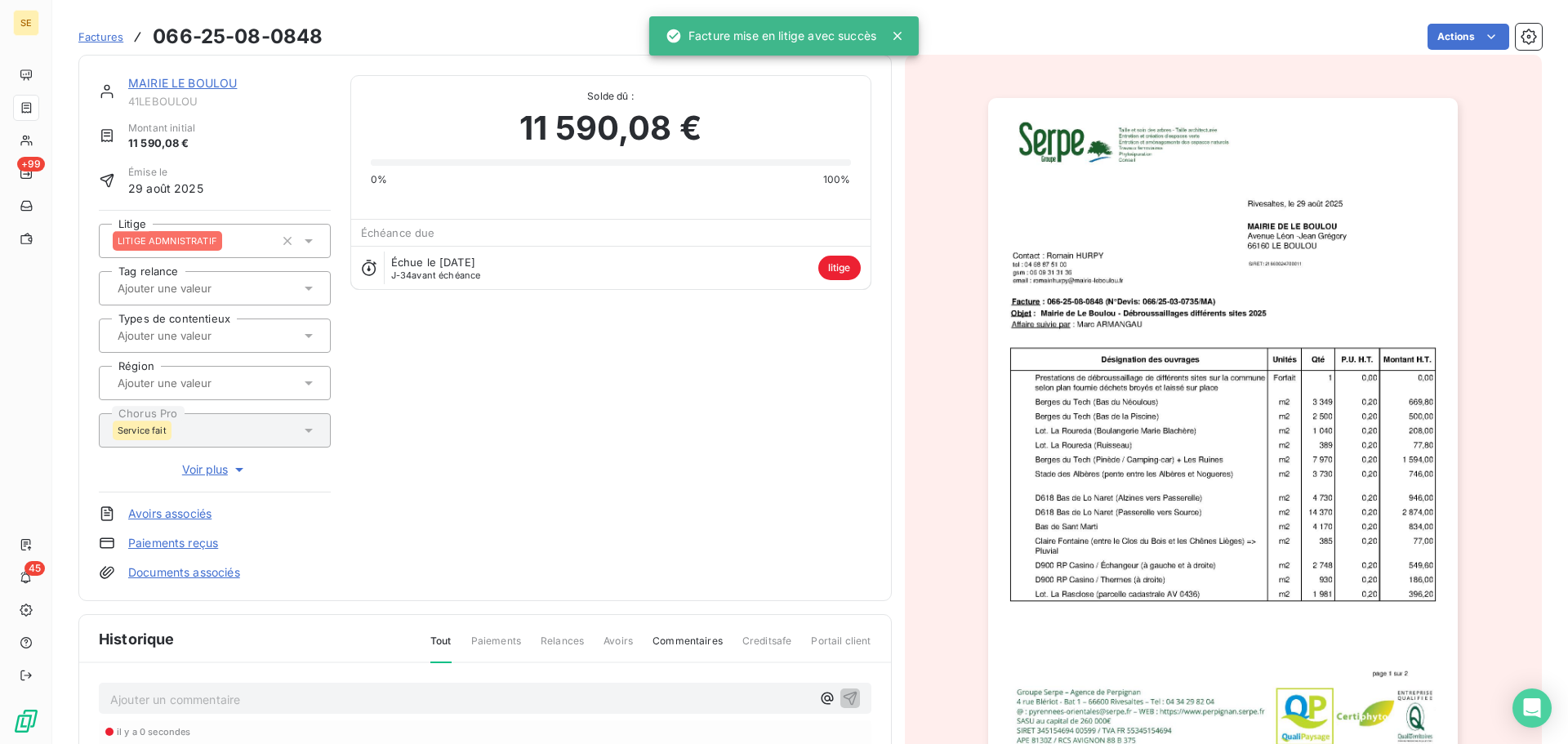
scroll to position [0, 0]
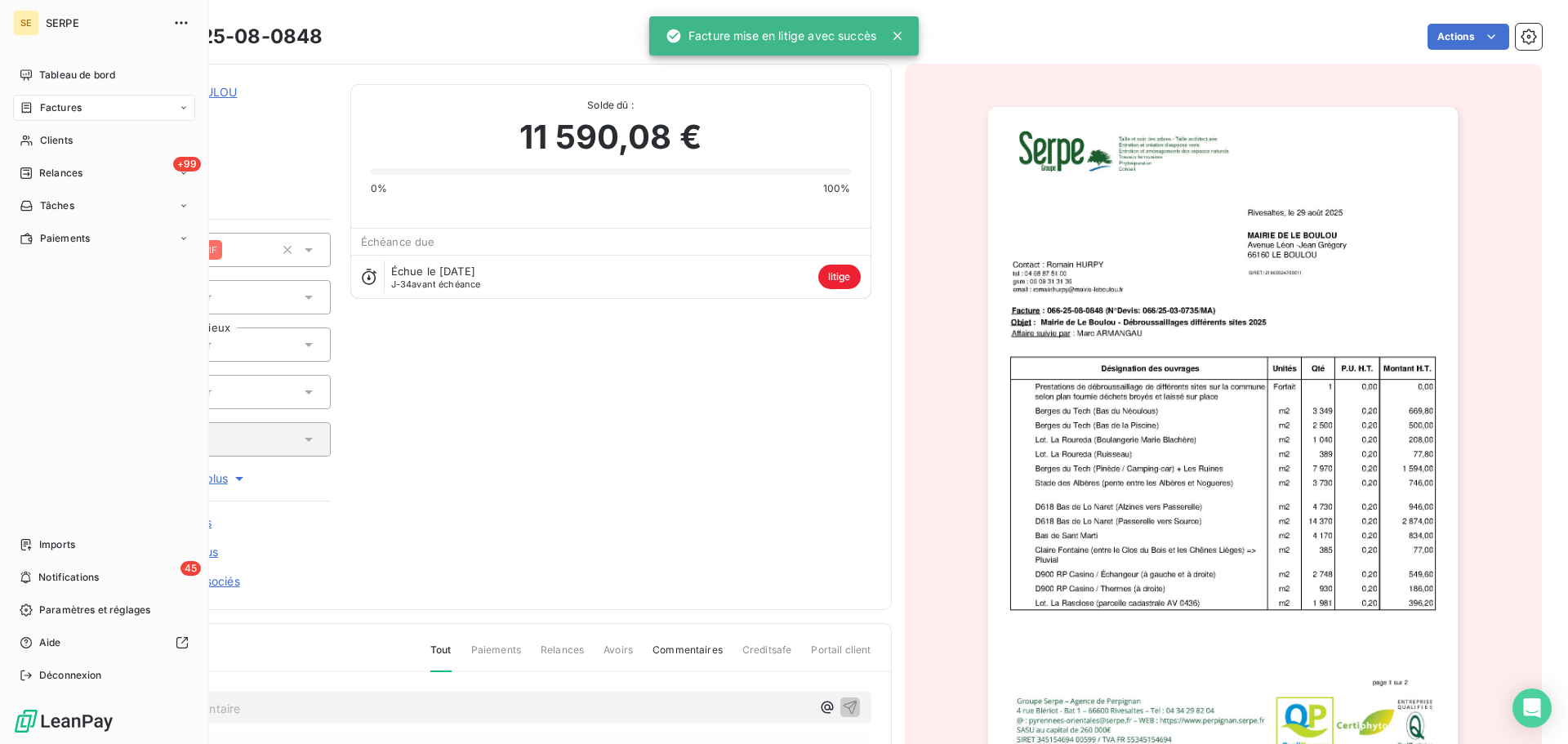
click at [95, 113] on div "Factures" at bounding box center [104, 108] width 182 height 26
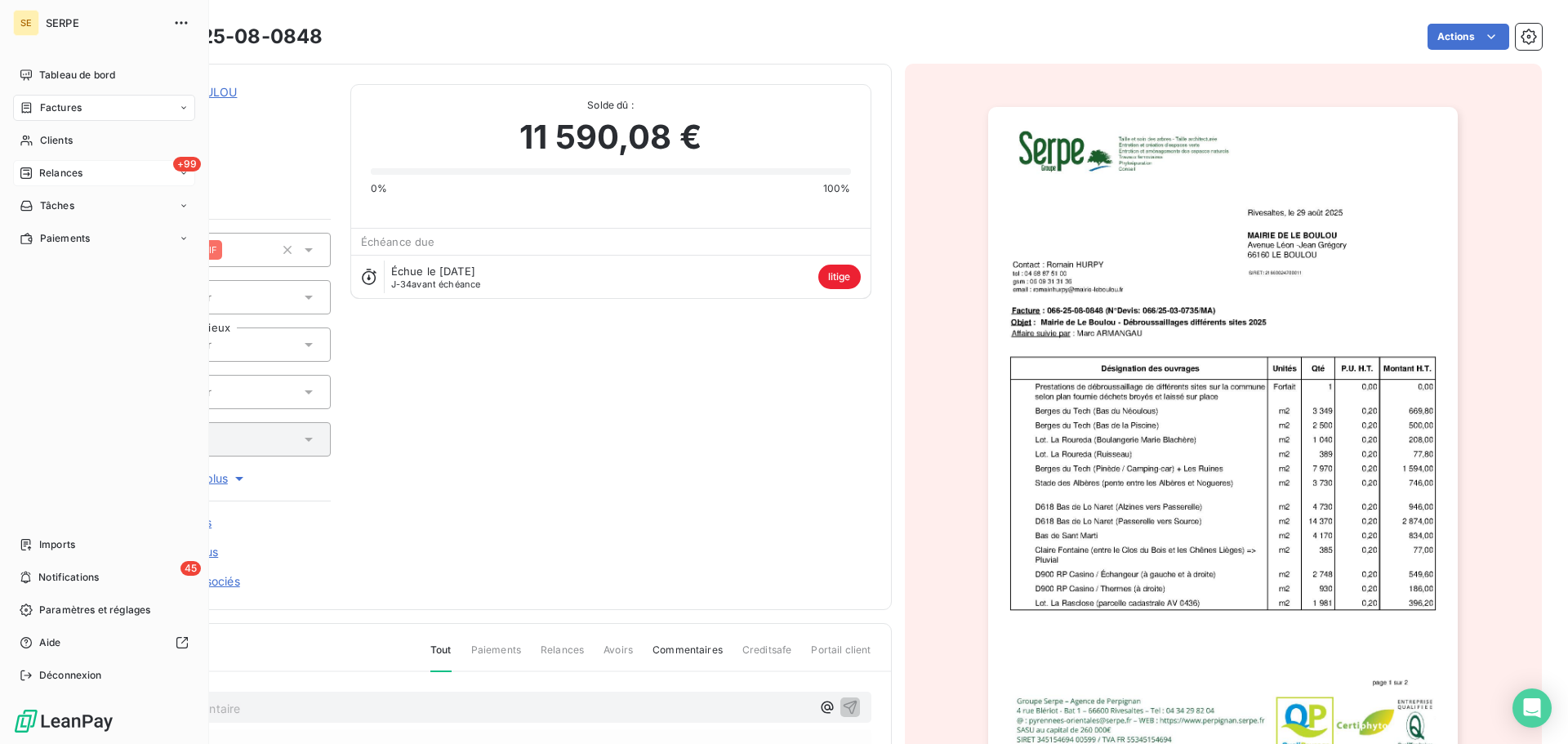
click at [30, 166] on div "Relances" at bounding box center [51, 173] width 63 height 15
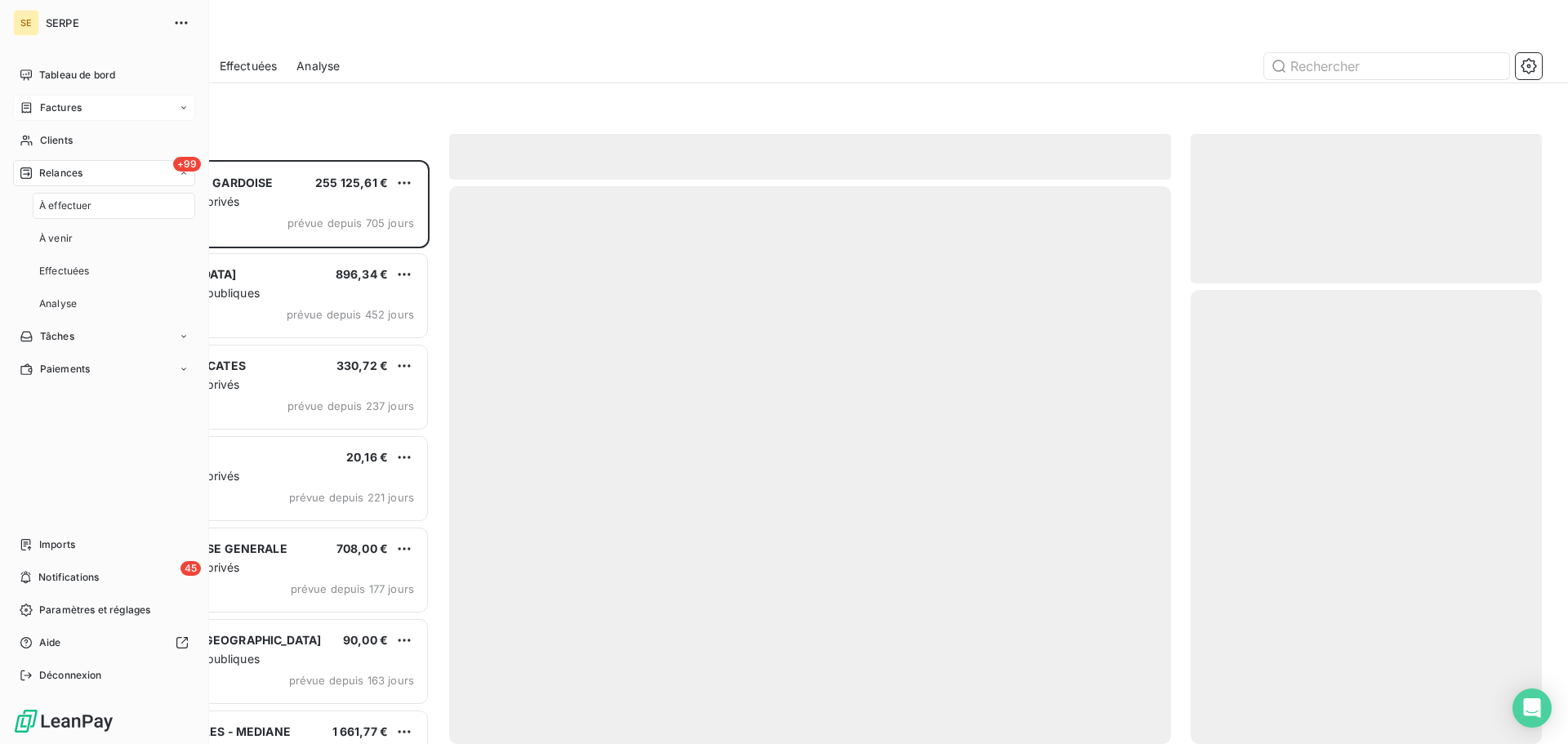
click at [58, 102] on span "Factures" at bounding box center [60, 108] width 41 height 15
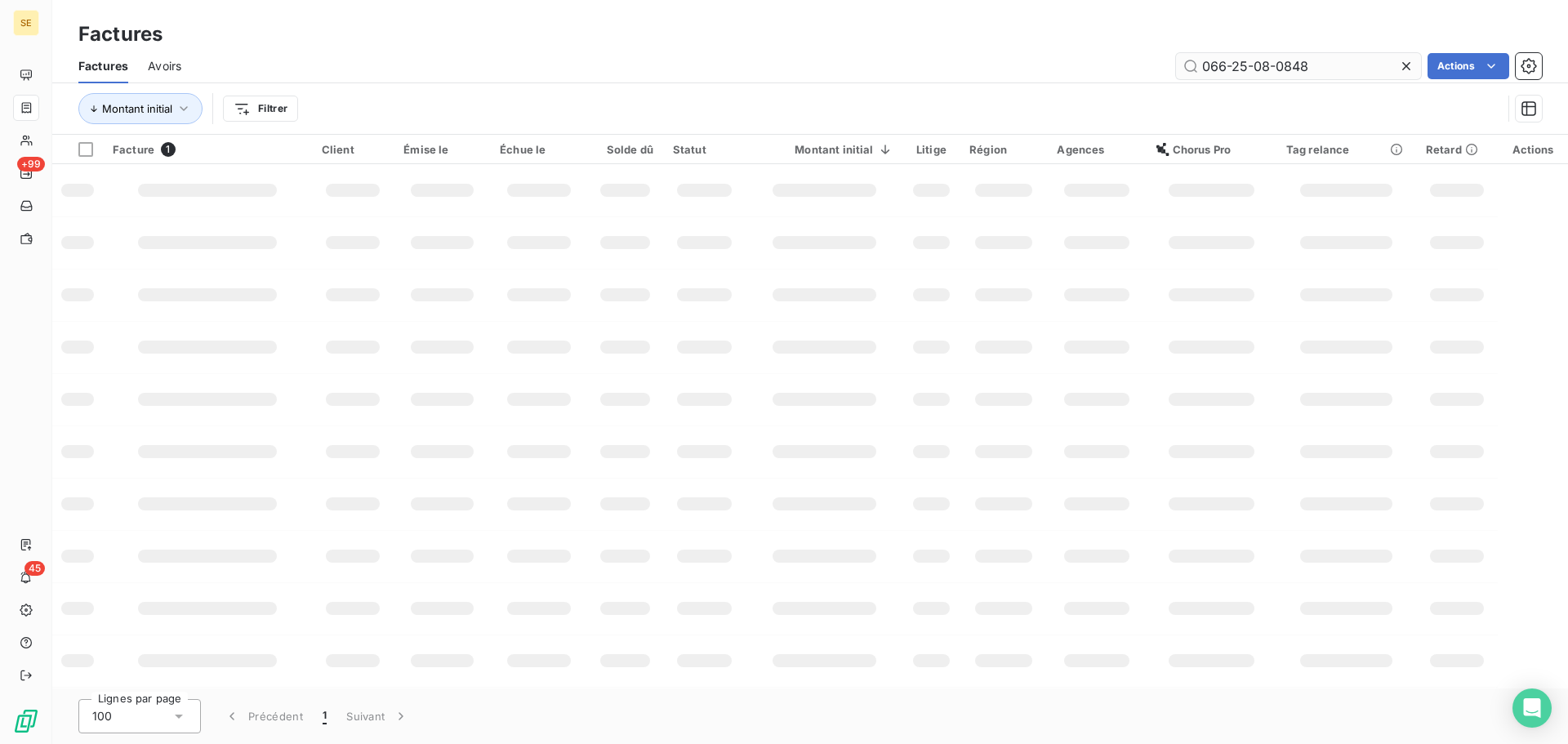
click at [1359, 71] on input "066-25-08-0848" at bounding box center [1298, 66] width 245 height 26
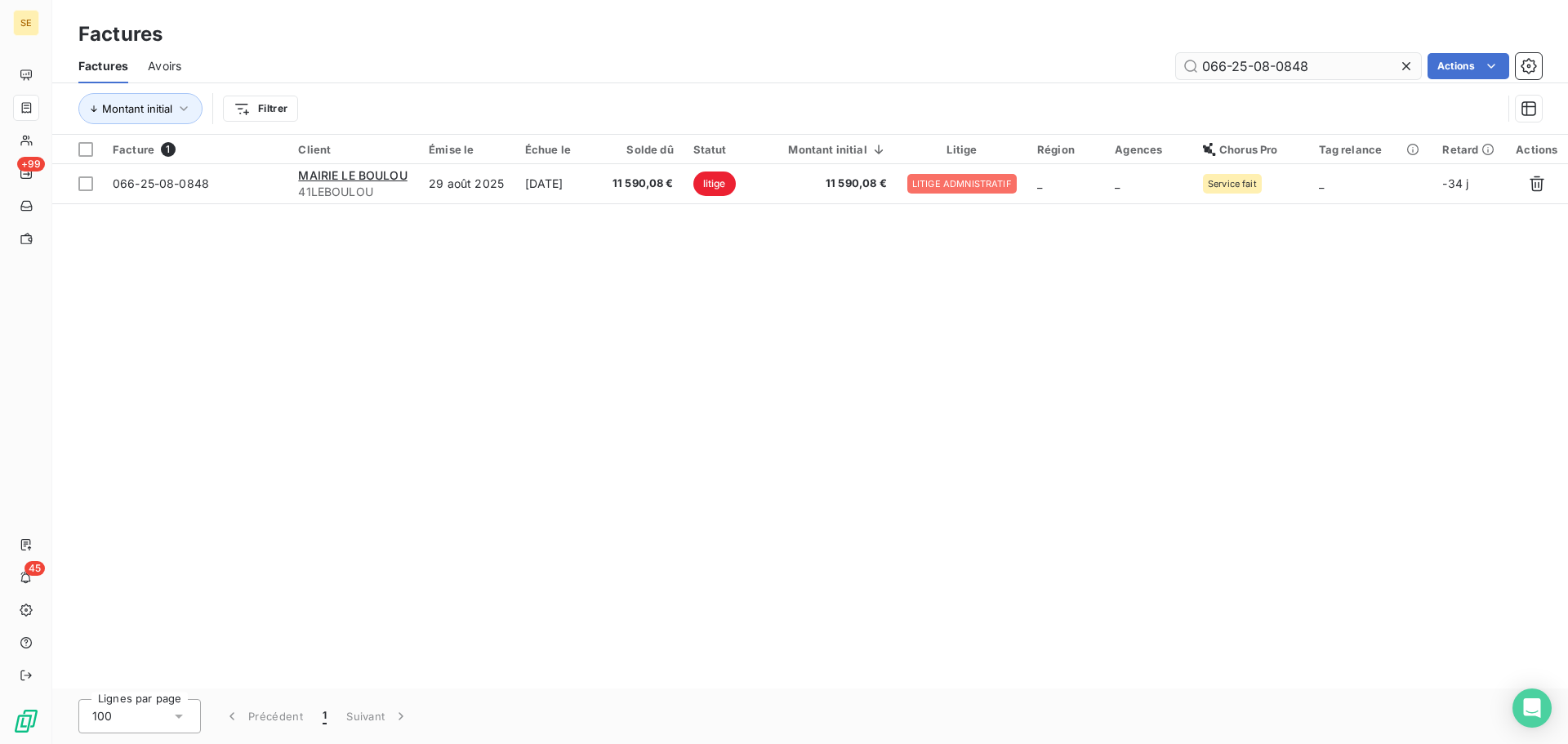
click at [1359, 71] on input "066-25-08-0848" at bounding box center [1298, 66] width 245 height 26
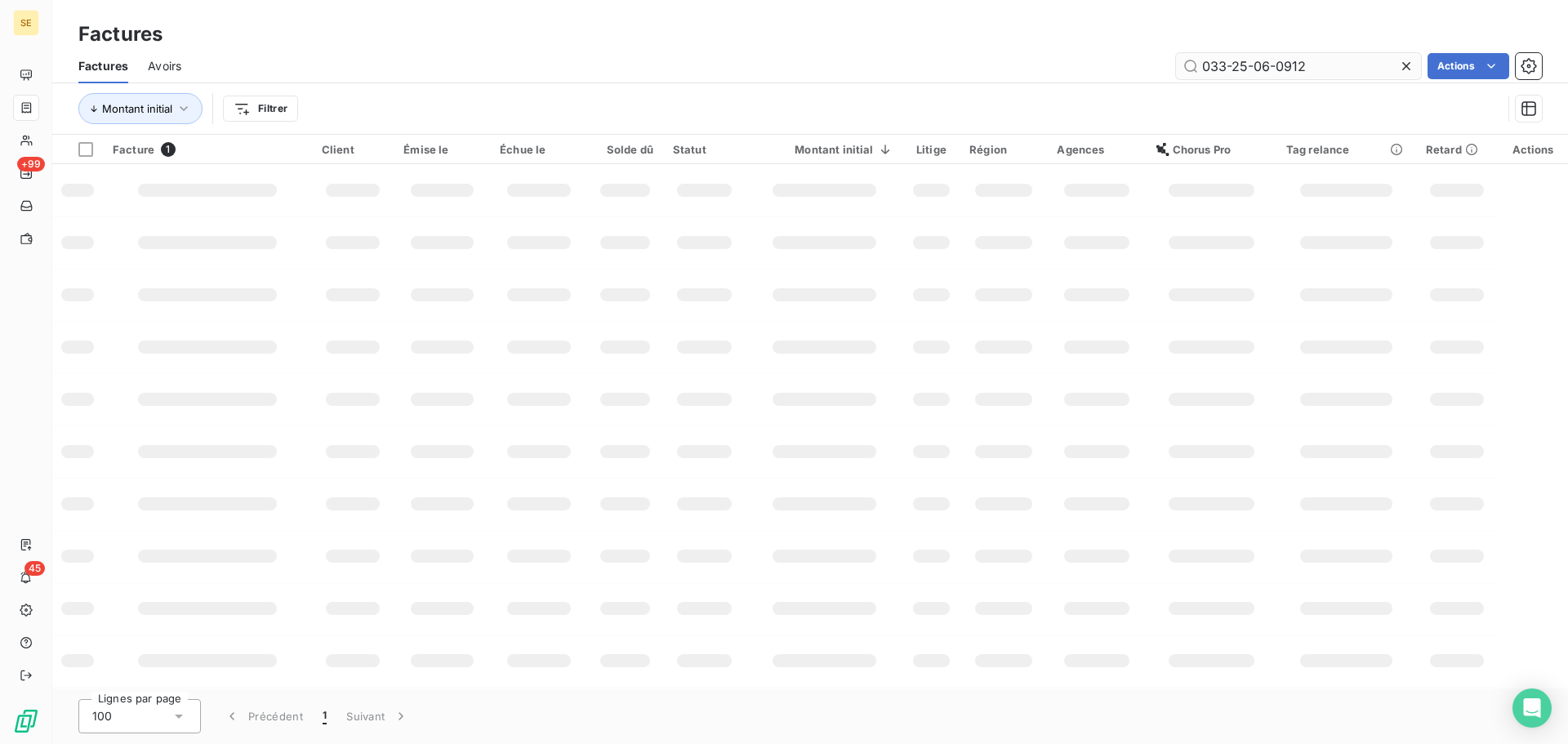
type input "033-25-06-0912"
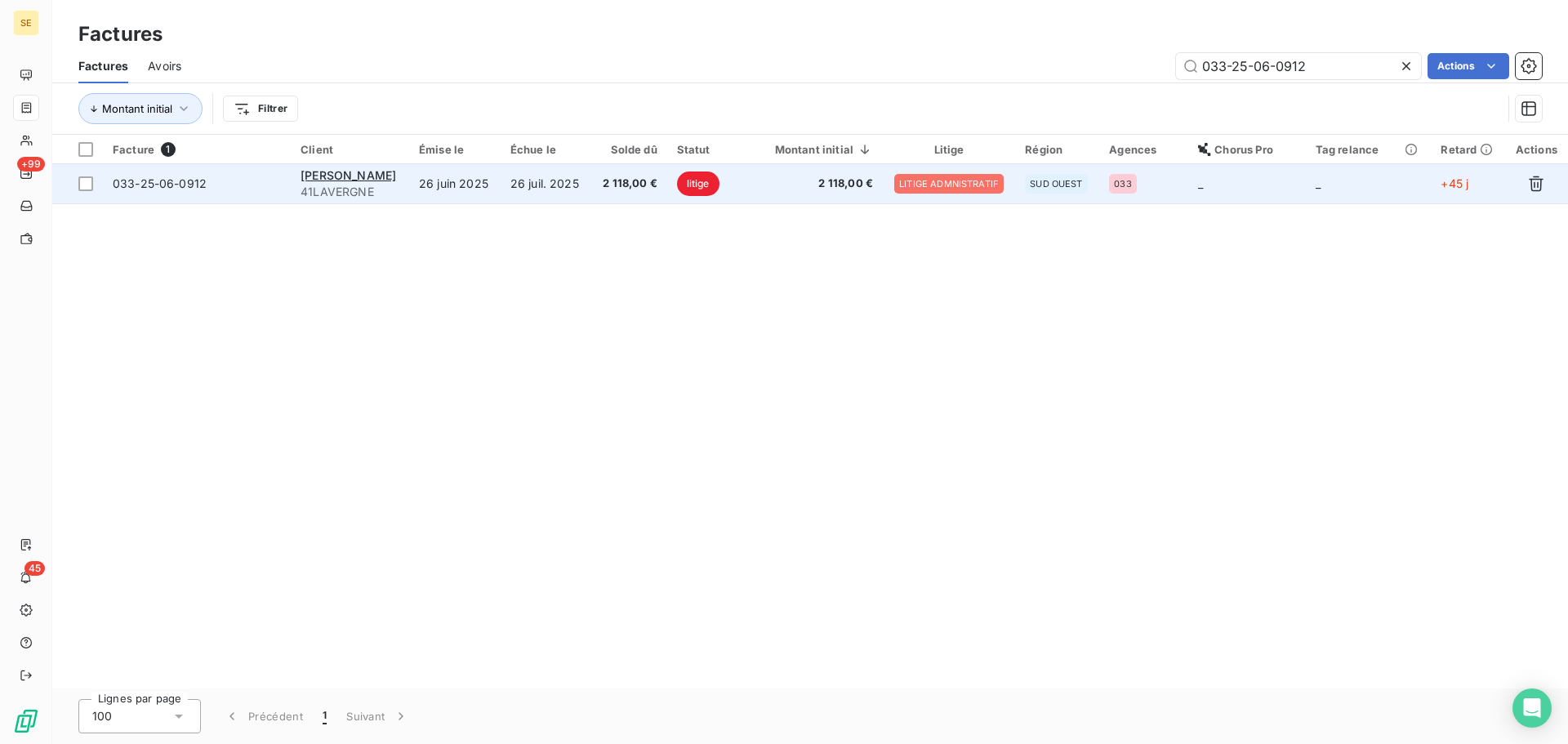
click at [609, 193] on td "2 118,00 €" at bounding box center [629, 184] width 76 height 40
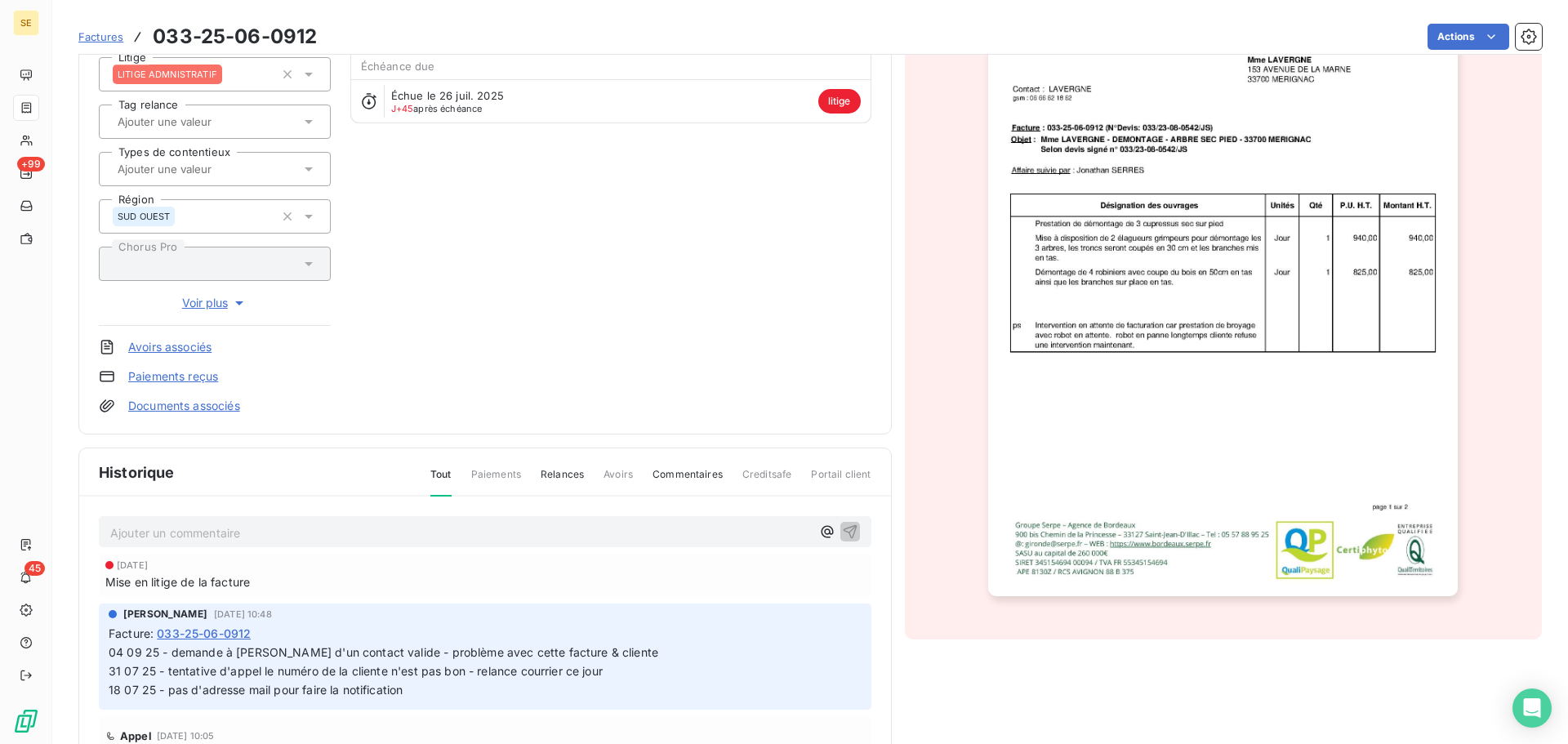
scroll to position [285, 0]
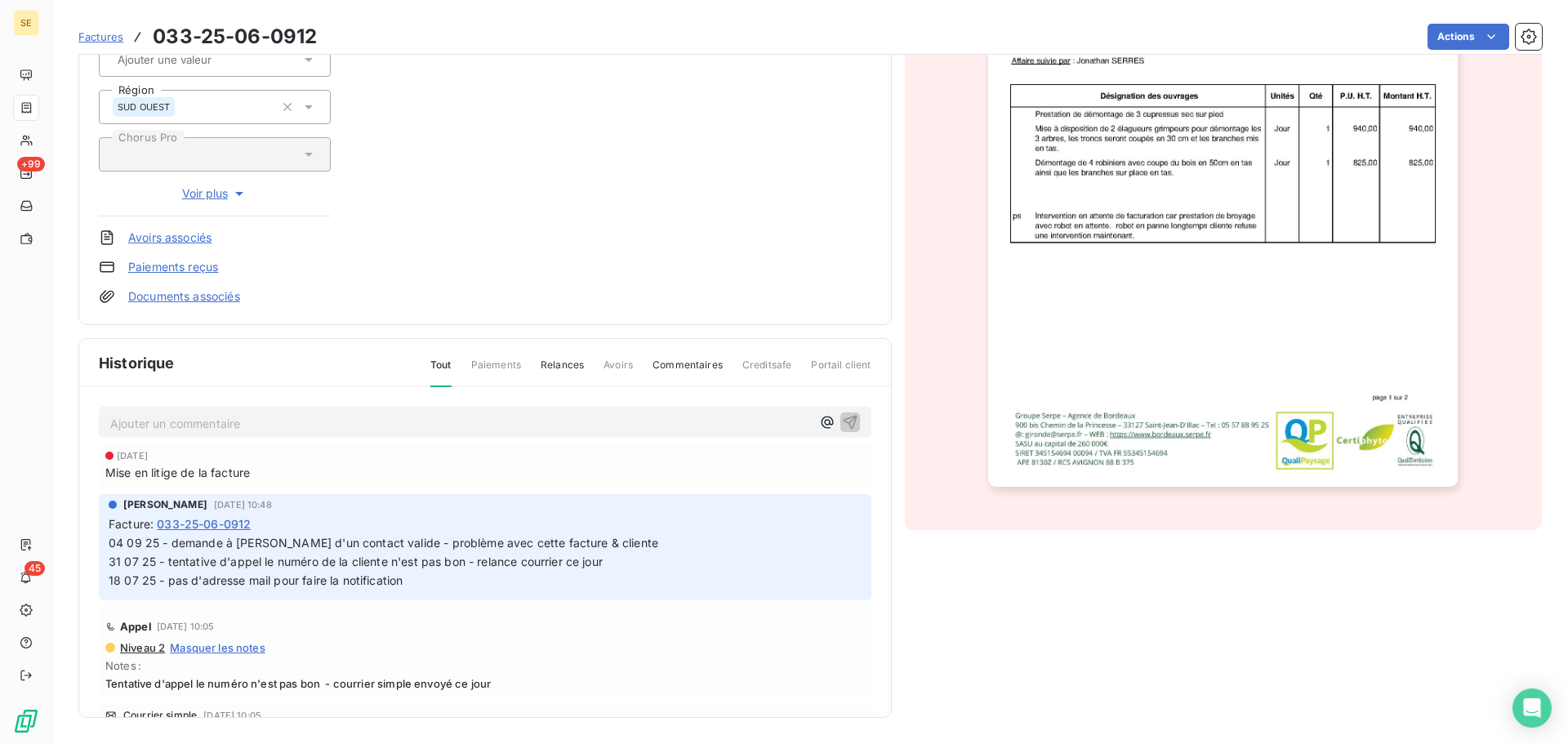
click at [480, 543] on span "04 09 25 - demande à [PERSON_NAME] d'un contact valide - problème avec cette fa…" at bounding box center [573, 561] width 929 height 52
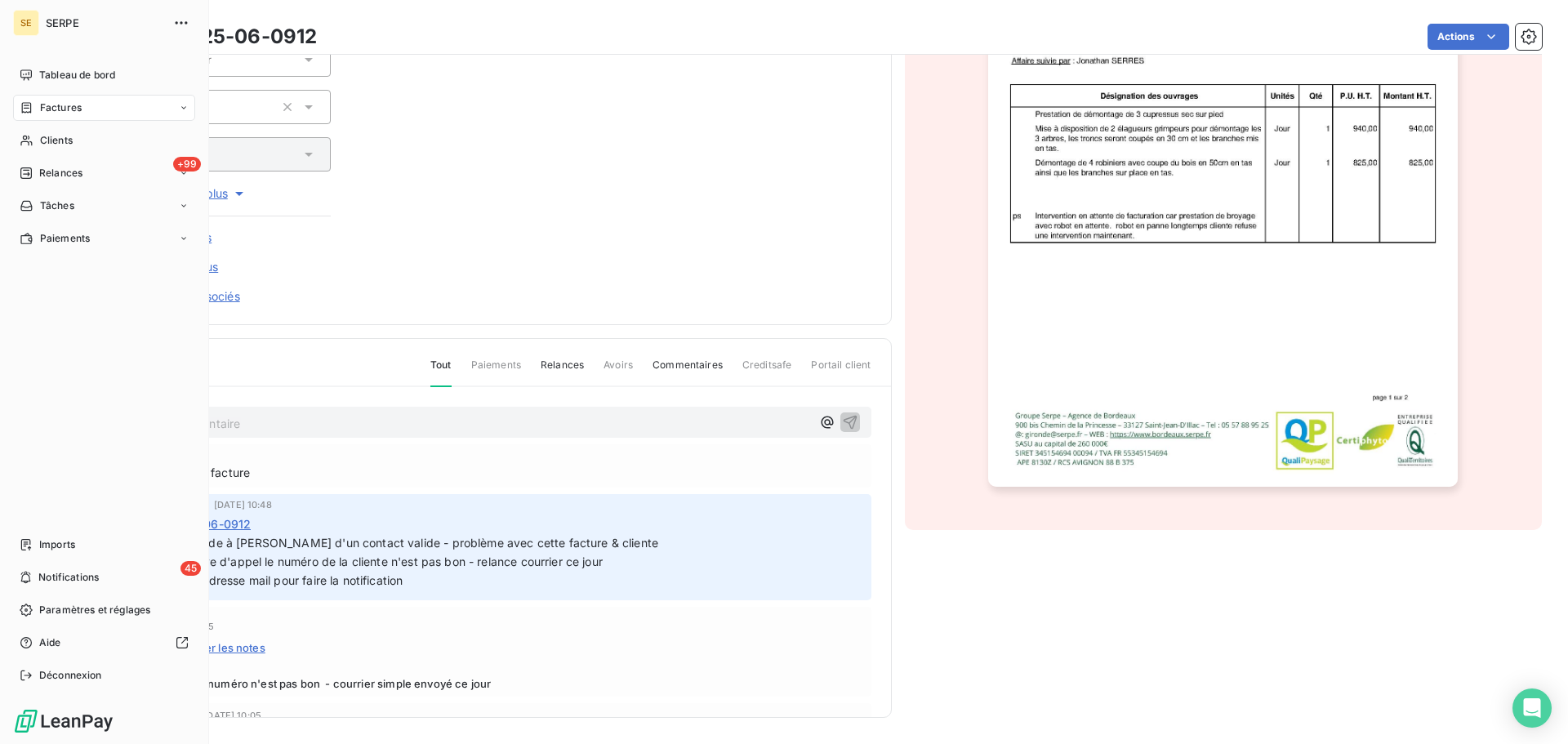
click at [45, 673] on span "Déconnexion" at bounding box center [71, 675] width 63 height 15
